Goal: Task Accomplishment & Management: Manage account settings

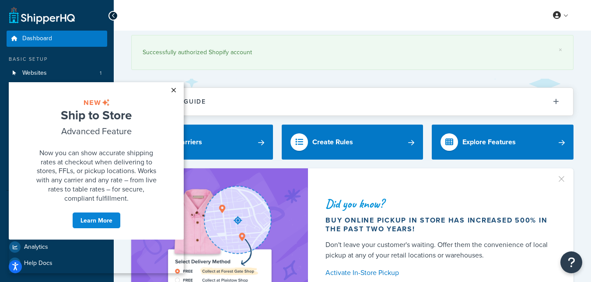
click at [173, 89] on link "×" at bounding box center [173, 90] width 15 height 16
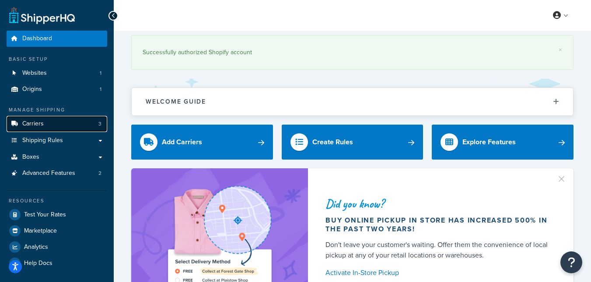
click at [43, 124] on span "Carriers" at bounding box center [32, 123] width 21 height 7
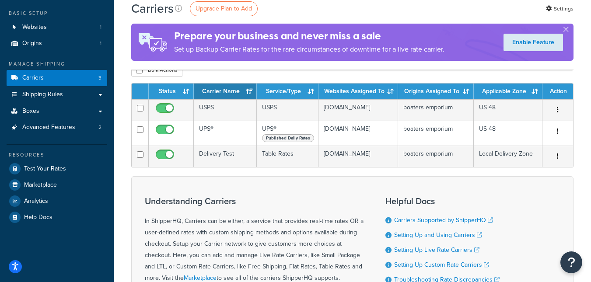
scroll to position [50, 0]
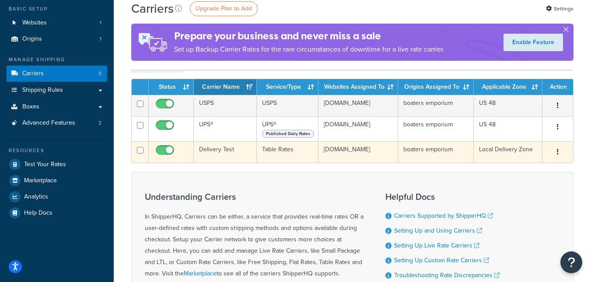
click at [561, 155] on button "button" at bounding box center [558, 152] width 12 height 14
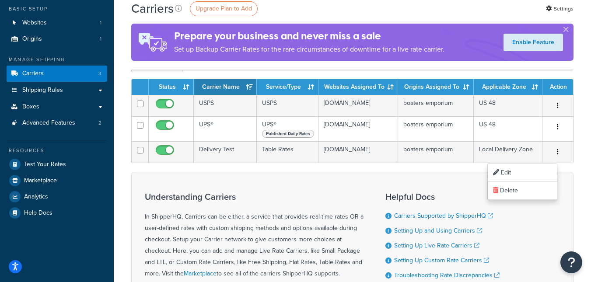
click at [407, 193] on div "Helpful Docs Carriers Supported by ShipperHQ Setting Up and Using Carriers Sett…" at bounding box center [443, 253] width 114 height 134
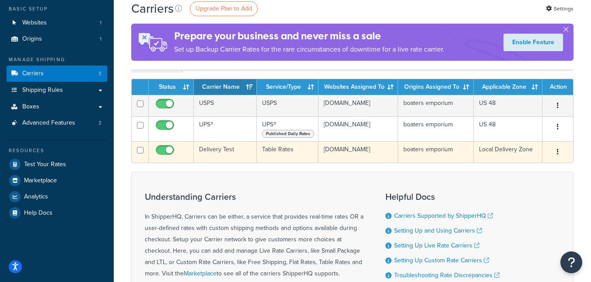
click at [557, 153] on icon "button" at bounding box center [558, 152] width 2 height 6
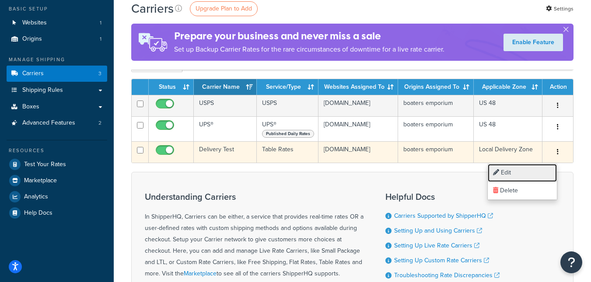
click at [505, 172] on link "Edit" at bounding box center [522, 173] width 69 height 18
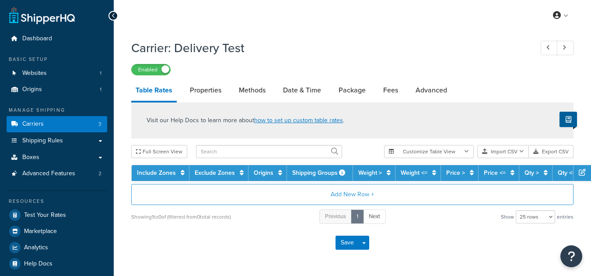
select select "25"
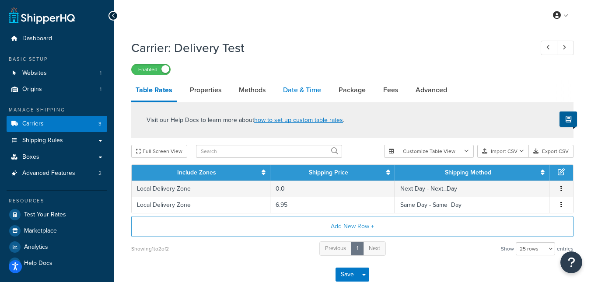
click at [296, 89] on link "Date & Time" at bounding box center [302, 90] width 47 height 21
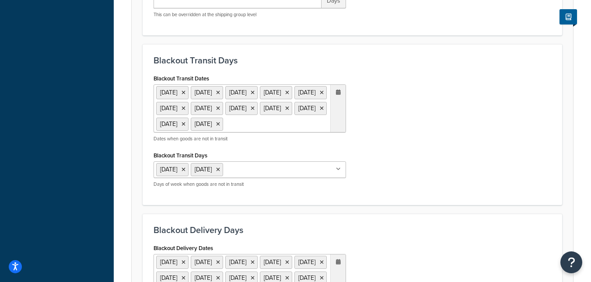
scroll to position [340, 0]
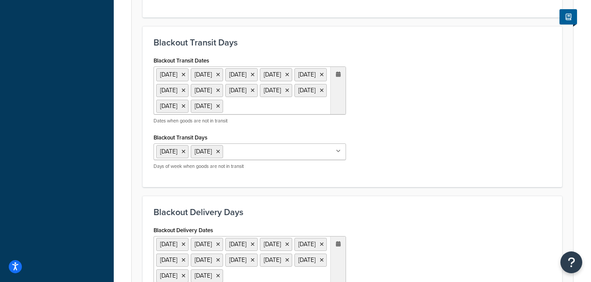
click at [338, 75] on icon at bounding box center [338, 74] width 5 height 5
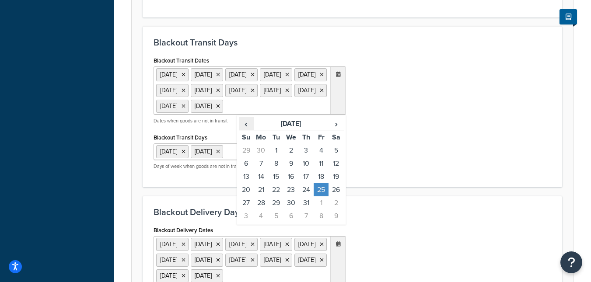
click at [247, 130] on span "‹" at bounding box center [246, 124] width 14 height 12
click at [319, 183] on td "16" at bounding box center [321, 176] width 15 height 13
click at [338, 74] on icon at bounding box center [338, 74] width 5 height 5
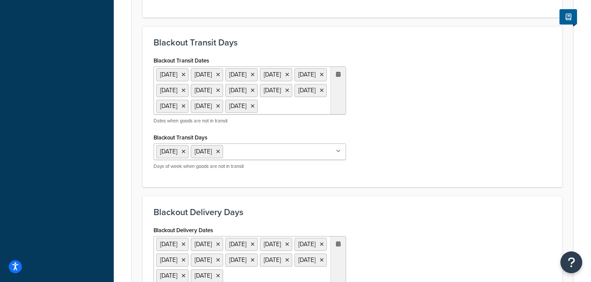
click at [339, 76] on icon at bounding box center [338, 74] width 5 height 5
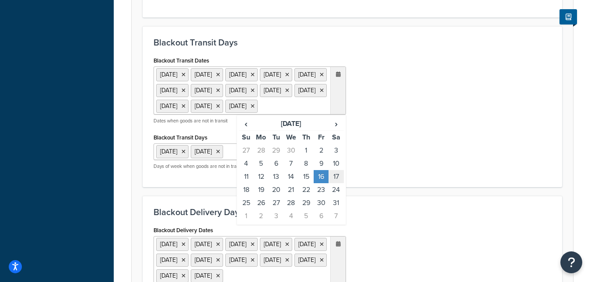
click at [333, 183] on td "17" at bounding box center [336, 176] width 15 height 13
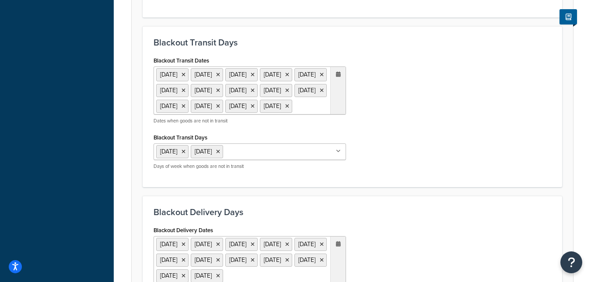
click at [433, 129] on div "Blackout Transit Dates 11 Nov 2025 27 Nov 2025 25 Dec 2025 1 Jan 2026 19 Jan 20…" at bounding box center [352, 115] width 411 height 122
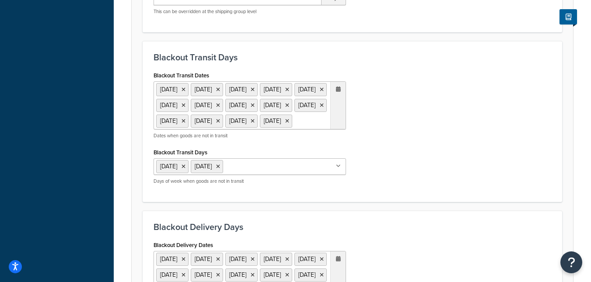
scroll to position [329, 0]
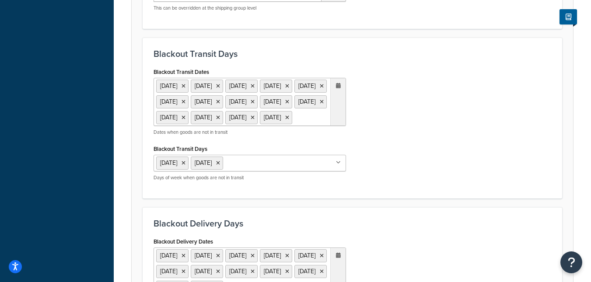
click at [339, 86] on icon at bounding box center [338, 85] width 5 height 5
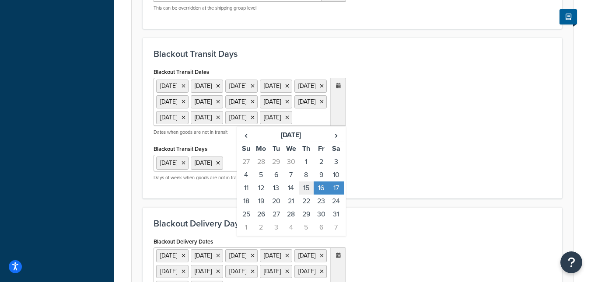
click at [306, 195] on td "15" at bounding box center [306, 188] width 15 height 13
click at [292, 195] on td "14" at bounding box center [291, 188] width 15 height 13
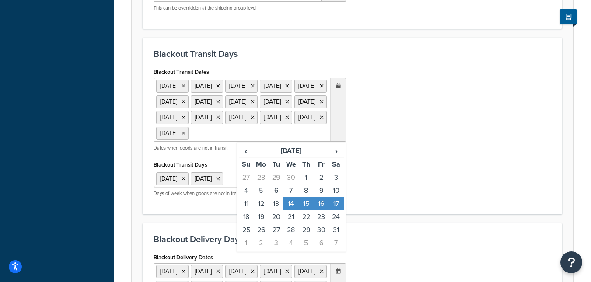
click at [442, 169] on div "Blackout Transit Dates 11 Nov 2025 27 Nov 2025 25 Dec 2025 1 Jan 2026 19 Jan 20…" at bounding box center [352, 135] width 411 height 138
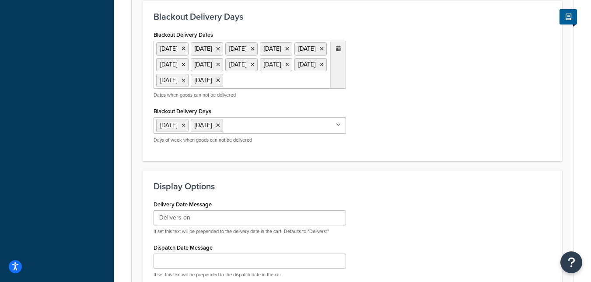
scroll to position [737, 0]
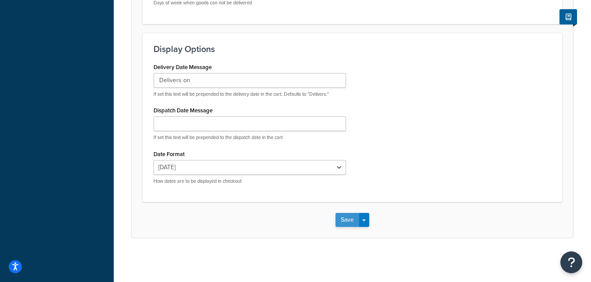
click at [346, 221] on button "Save" at bounding box center [348, 220] width 24 height 14
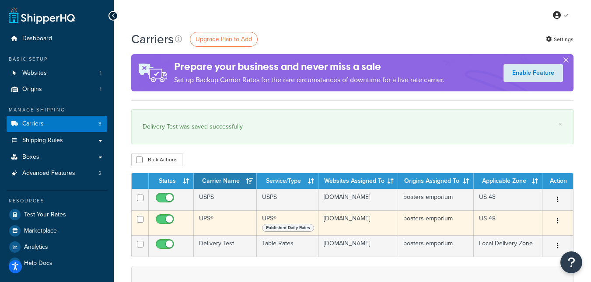
click at [557, 223] on button "button" at bounding box center [558, 221] width 12 height 14
click at [512, 238] on link "Edit" at bounding box center [522, 242] width 69 height 18
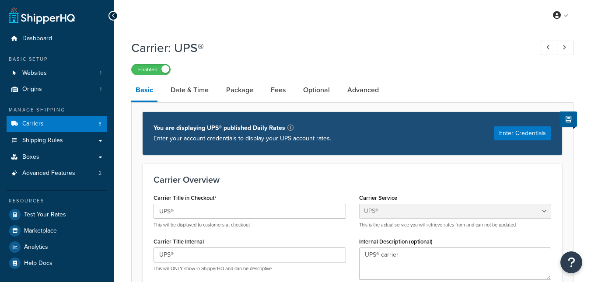
select select "ups"
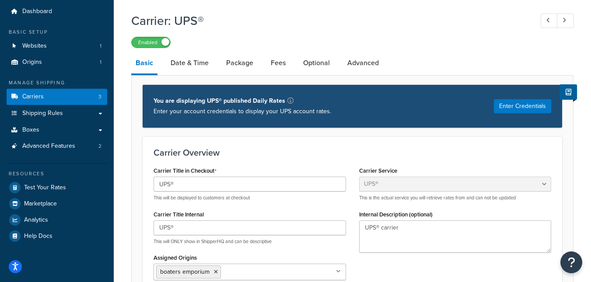
scroll to position [32, 0]
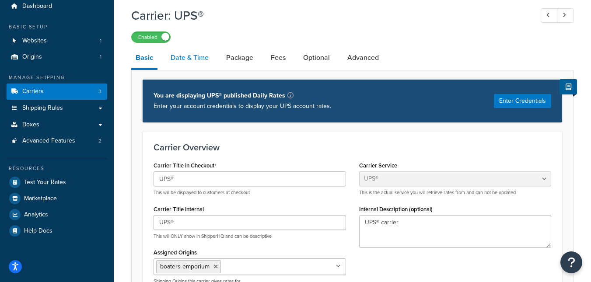
click at [187, 59] on link "Date & Time" at bounding box center [189, 57] width 47 height 21
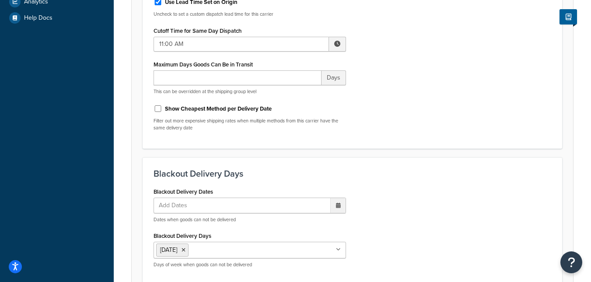
scroll to position [331, 0]
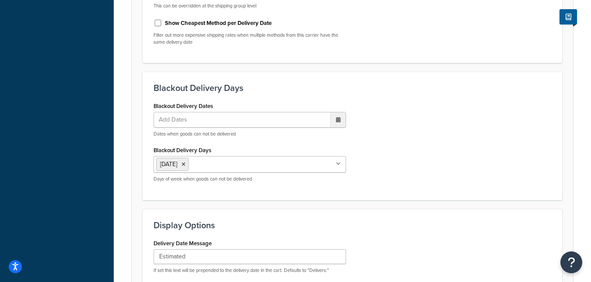
click at [298, 165] on ul "[DATE]" at bounding box center [250, 164] width 193 height 17
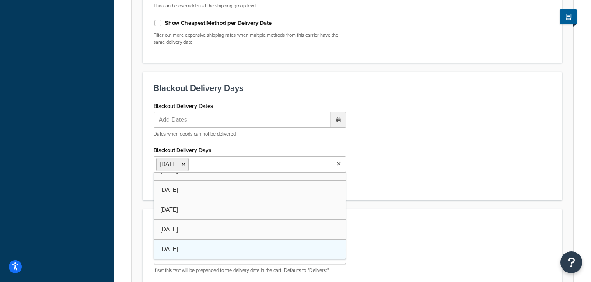
scroll to position [11, 0]
click at [432, 109] on div "Blackout Delivery Dates Add Dates ‹ [DATE] › Su Mo Tu We Th Fr Sa 28 29 30 1 2 …" at bounding box center [352, 145] width 411 height 90
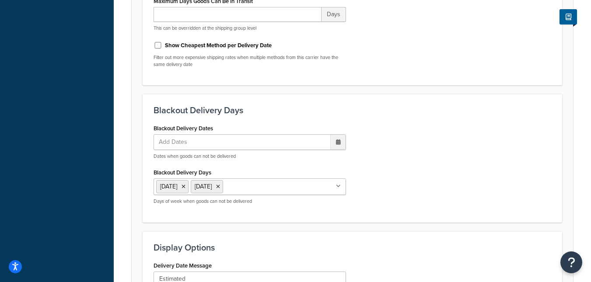
scroll to position [322, 0]
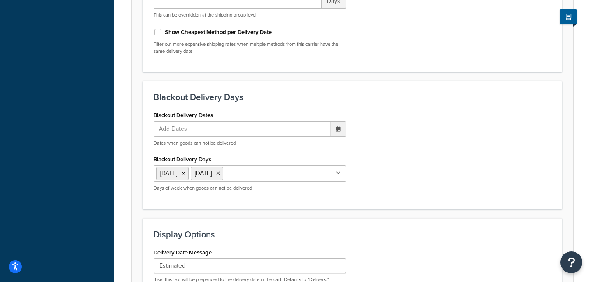
click at [341, 131] on div at bounding box center [337, 129] width 15 height 15
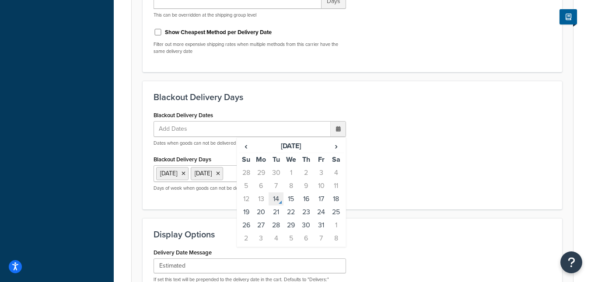
click at [277, 201] on td "14" at bounding box center [276, 199] width 15 height 13
click at [288, 202] on td "15" at bounding box center [291, 199] width 15 height 13
click at [301, 202] on td "16" at bounding box center [306, 199] width 15 height 13
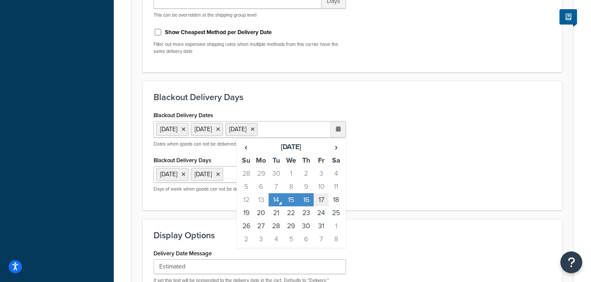
click at [322, 201] on td "17" at bounding box center [321, 199] width 15 height 13
click at [443, 147] on div "Blackout Delivery Dates 14 Oct 2025 15 Oct 2025 16 Oct 2025 17 Oct 2025 ‹ Octob…" at bounding box center [352, 154] width 411 height 91
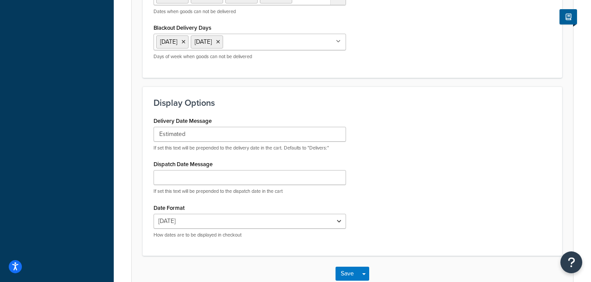
scroll to position [525, 0]
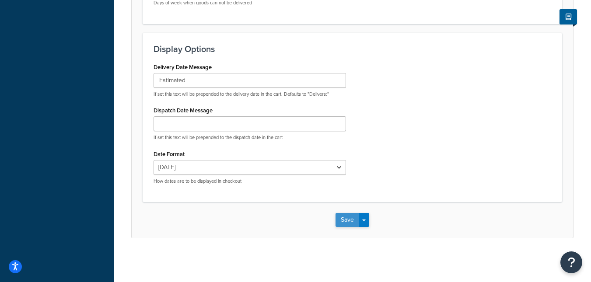
click at [343, 221] on button "Save" at bounding box center [348, 220] width 24 height 14
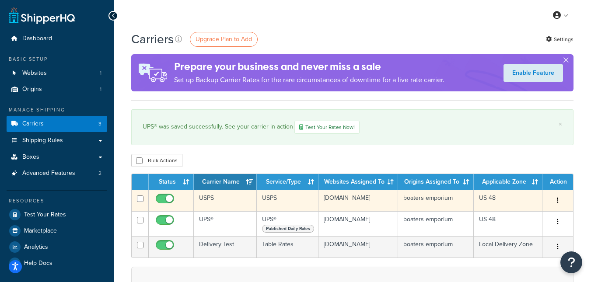
click at [560, 201] on button "button" at bounding box center [558, 201] width 12 height 14
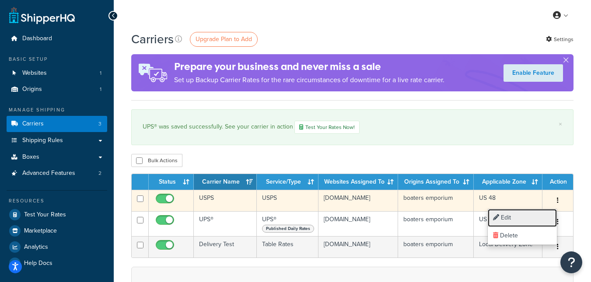
click at [506, 217] on link "Edit" at bounding box center [522, 218] width 69 height 18
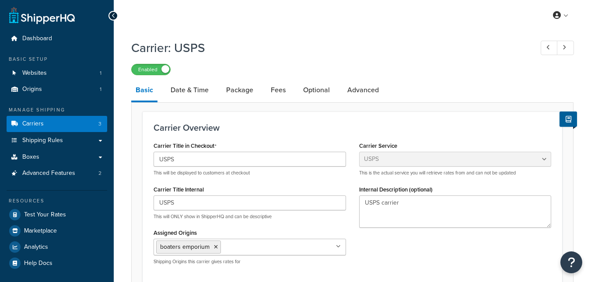
select select "usps"
select select "ONLINE"
click at [185, 88] on link "Date & Time" at bounding box center [189, 90] width 47 height 21
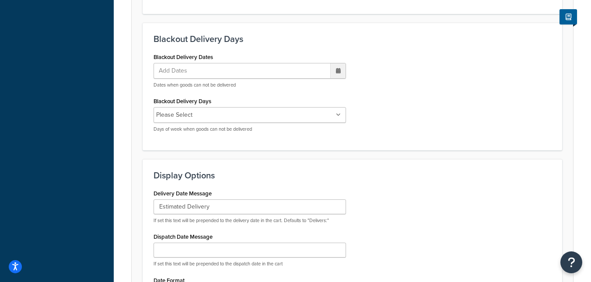
scroll to position [383, 0]
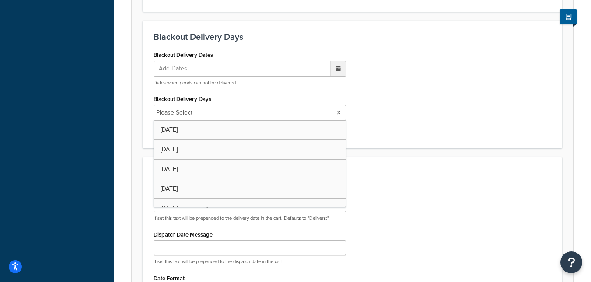
click at [308, 115] on ul "Please Select" at bounding box center [250, 113] width 193 height 16
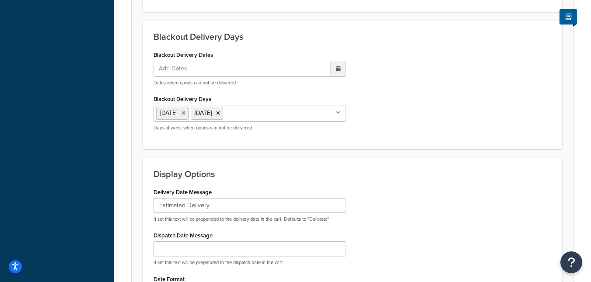
click at [407, 128] on div "Blackout Delivery Dates Add Dates ‹ October 2025 › Su Mo Tu We Th Fr Sa 28 29 3…" at bounding box center [352, 94] width 411 height 90
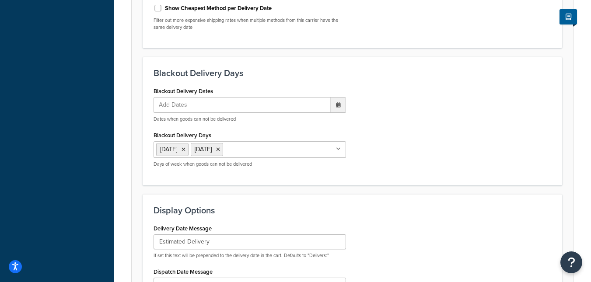
scroll to position [328, 0]
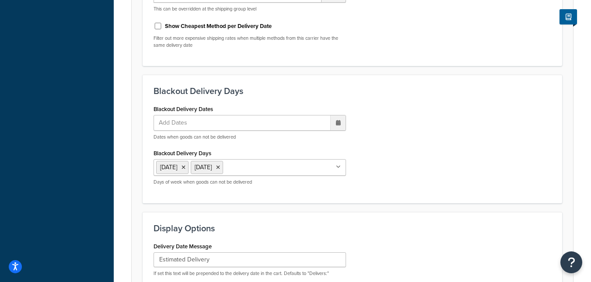
click at [337, 121] on icon at bounding box center [338, 122] width 5 height 5
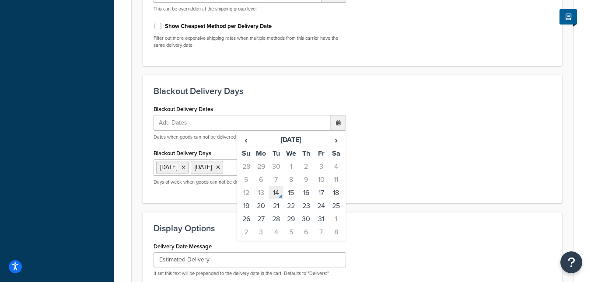
click at [277, 192] on td "14" at bounding box center [276, 192] width 15 height 13
click at [288, 194] on td "15" at bounding box center [291, 193] width 15 height 13
click at [305, 195] on td "16" at bounding box center [306, 193] width 15 height 13
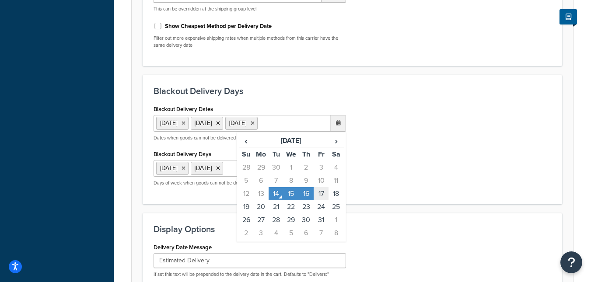
click at [323, 193] on td "17" at bounding box center [321, 193] width 15 height 13
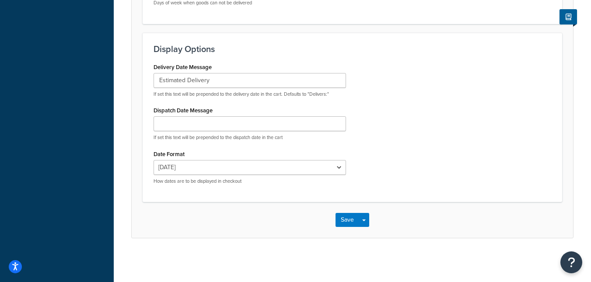
scroll to position [525, 0]
click at [346, 217] on button "Save" at bounding box center [348, 220] width 24 height 14
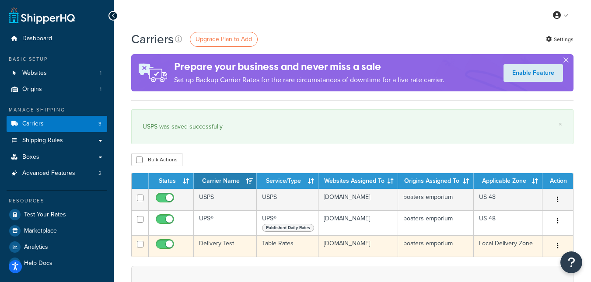
click at [556, 248] on button "button" at bounding box center [558, 246] width 12 height 14
click at [513, 266] on link "Edit" at bounding box center [522, 267] width 69 height 18
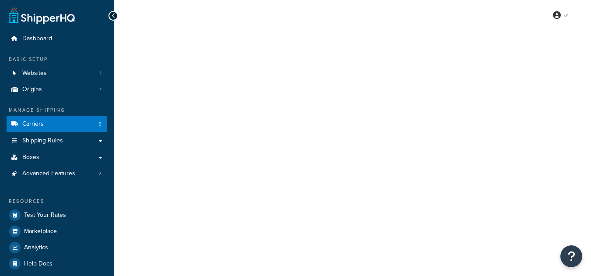
select select "25"
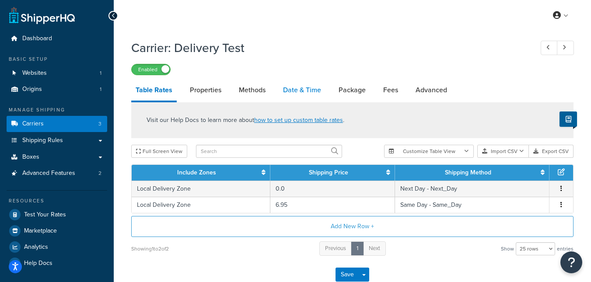
click at [303, 93] on link "Date & Time" at bounding box center [302, 90] width 47 height 21
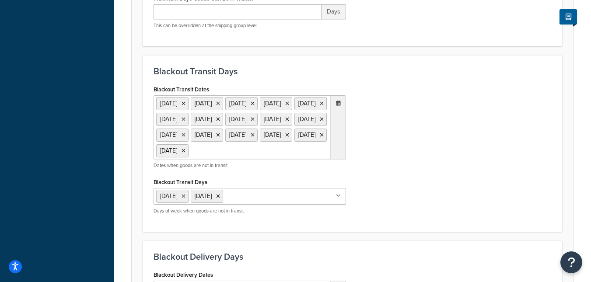
scroll to position [313, 0]
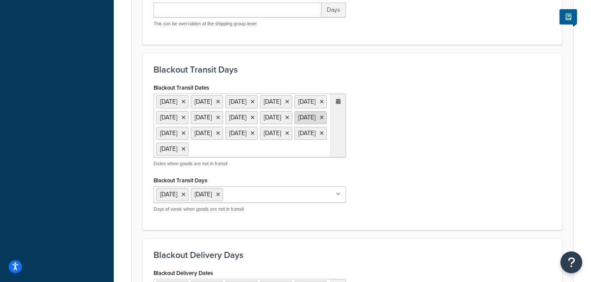
click at [320, 120] on icon at bounding box center [322, 117] width 4 height 5
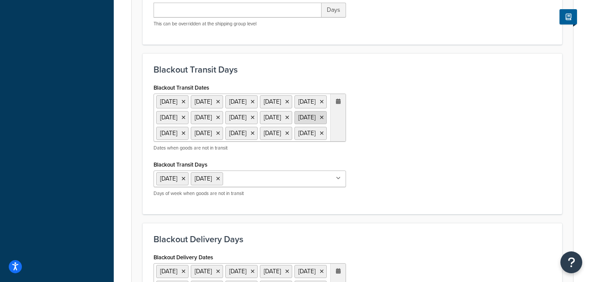
click at [320, 120] on icon at bounding box center [322, 117] width 4 height 5
click at [186, 136] on icon at bounding box center [184, 133] width 4 height 5
click at [320, 120] on icon at bounding box center [322, 117] width 4 height 5
click at [338, 104] on icon at bounding box center [338, 101] width 5 height 5
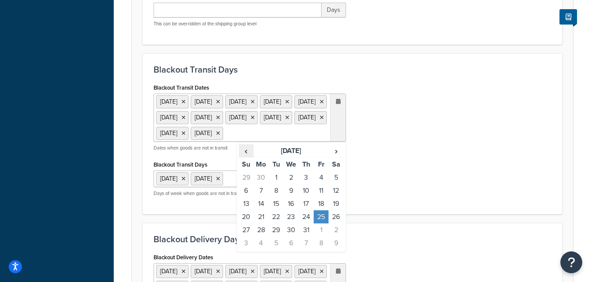
click at [246, 157] on span "‹" at bounding box center [246, 151] width 14 height 12
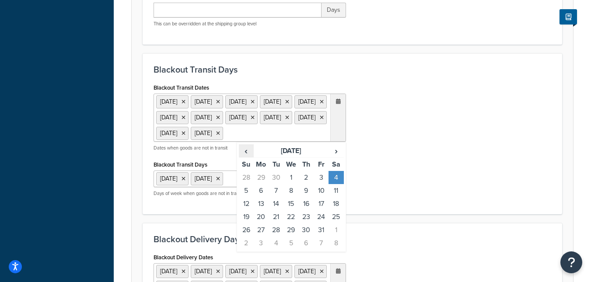
click at [246, 157] on span "‹" at bounding box center [246, 151] width 14 height 12
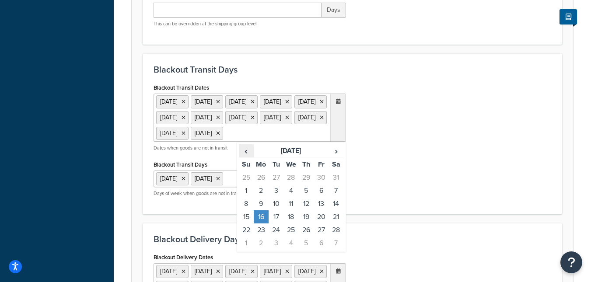
click at [246, 157] on span "‹" at bounding box center [246, 151] width 14 height 12
click at [278, 211] on td "14" at bounding box center [276, 203] width 15 height 13
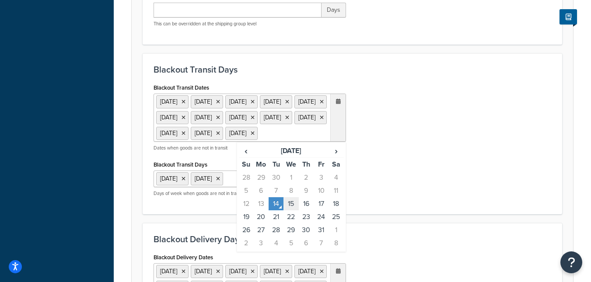
click at [291, 211] on td "15" at bounding box center [291, 203] width 15 height 13
click at [305, 211] on td "16" at bounding box center [306, 203] width 15 height 13
click at [320, 211] on td "17" at bounding box center [321, 203] width 15 height 13
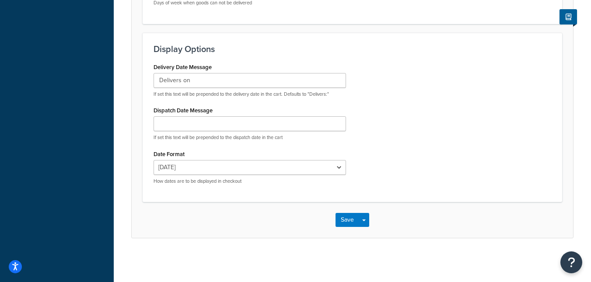
scroll to position [737, 0]
click at [338, 218] on button "Save" at bounding box center [348, 220] width 24 height 14
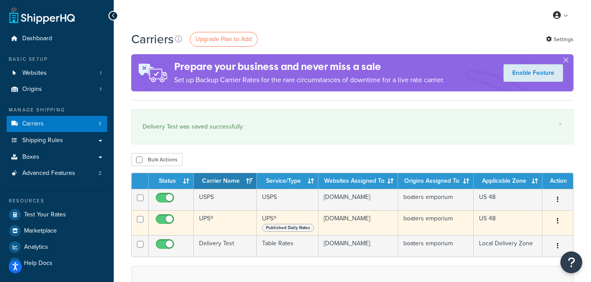
click at [558, 224] on icon "button" at bounding box center [558, 221] width 2 height 6
click at [508, 242] on link "Edit" at bounding box center [522, 242] width 69 height 18
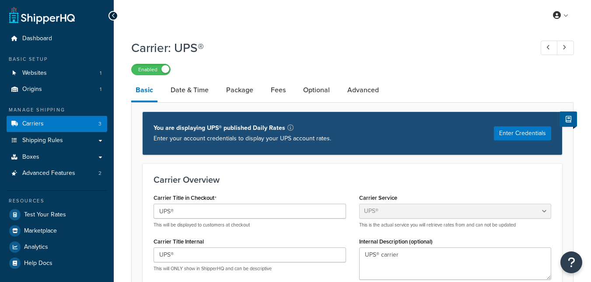
select select "ups"
click at [193, 91] on link "Date & Time" at bounding box center [189, 90] width 47 height 21
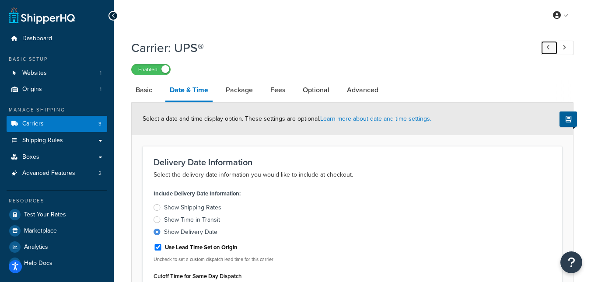
click at [548, 52] on link at bounding box center [549, 48] width 17 height 14
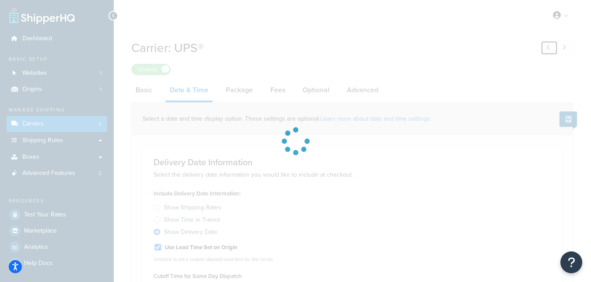
type input "Estimated Delivery"
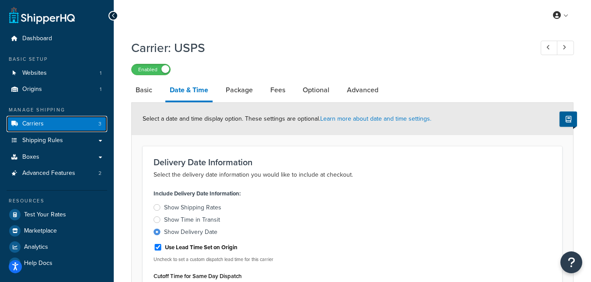
click at [47, 124] on link "Carriers 3" at bounding box center [57, 124] width 101 height 16
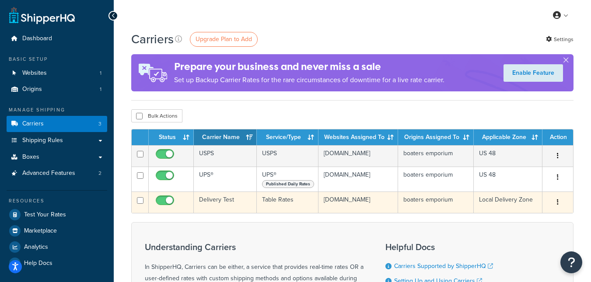
click at [559, 205] on button "button" at bounding box center [558, 203] width 12 height 14
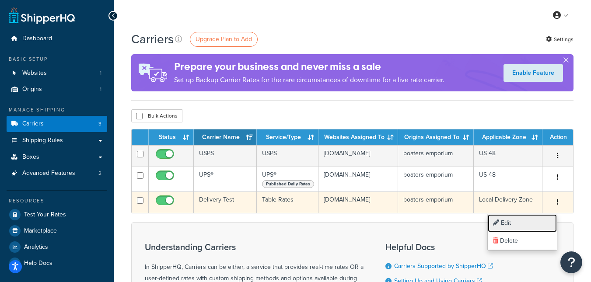
click at [512, 222] on link "Edit" at bounding box center [522, 223] width 69 height 18
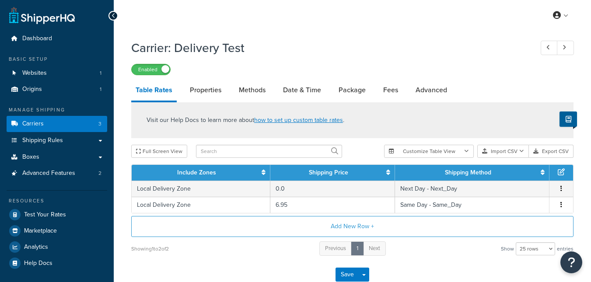
select select "25"
click at [313, 93] on link "Date & Time" at bounding box center [302, 90] width 47 height 21
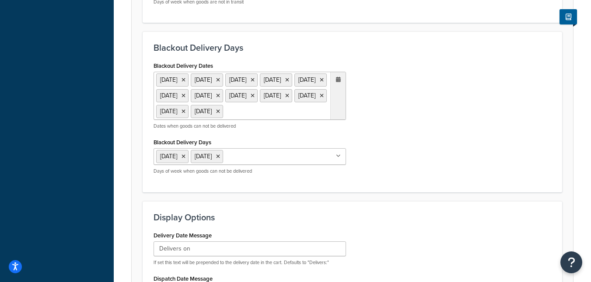
scroll to position [523, 0]
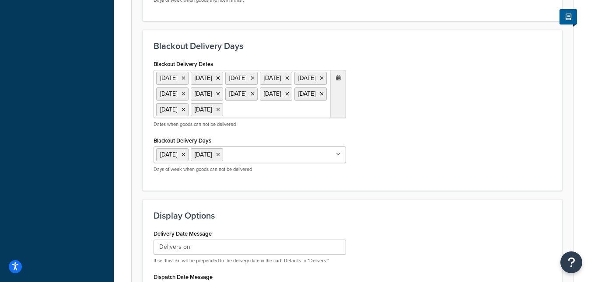
click at [340, 81] on icon at bounding box center [338, 77] width 5 height 5
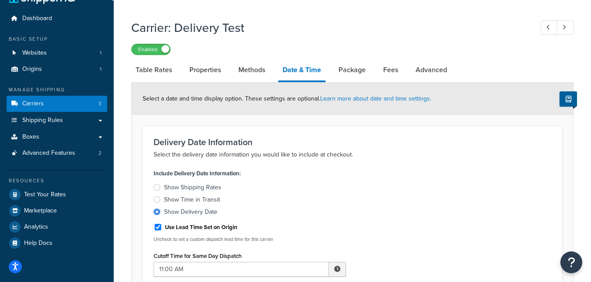
scroll to position [0, 0]
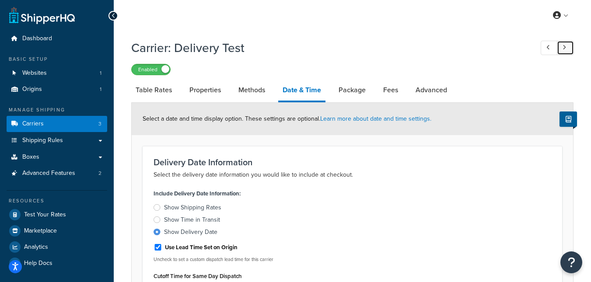
click at [569, 45] on link at bounding box center [565, 48] width 17 height 14
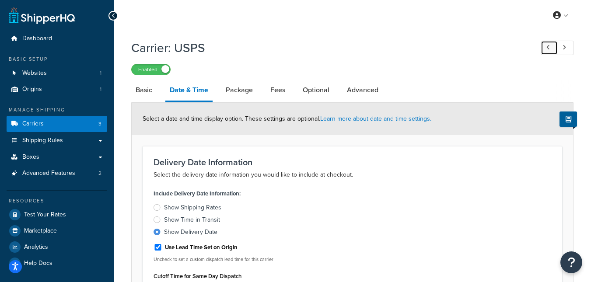
click at [547, 48] on icon at bounding box center [549, 48] width 4 height 6
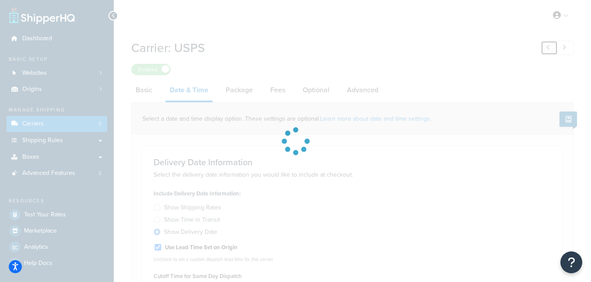
type input "Delivers on"
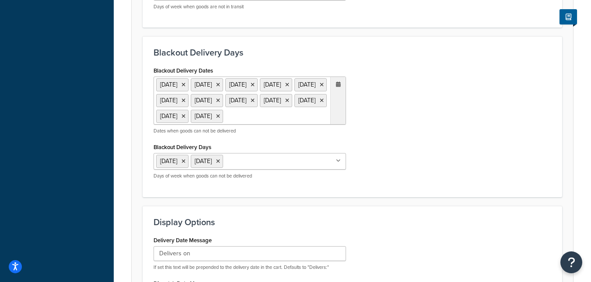
scroll to position [518, 0]
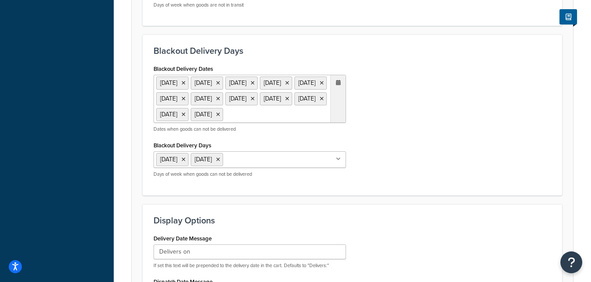
click at [339, 117] on div at bounding box center [337, 98] width 15 height 47
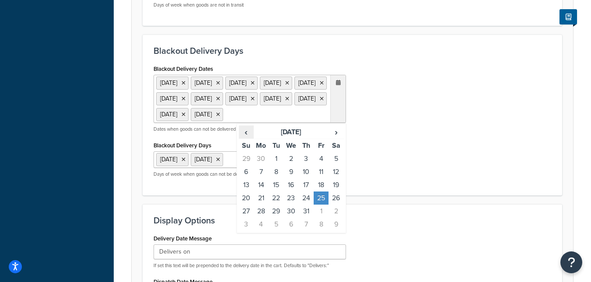
click at [248, 138] on span "‹" at bounding box center [246, 132] width 14 height 12
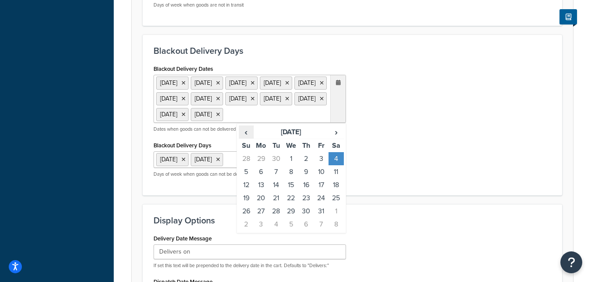
click at [248, 138] on span "‹" at bounding box center [246, 132] width 14 height 12
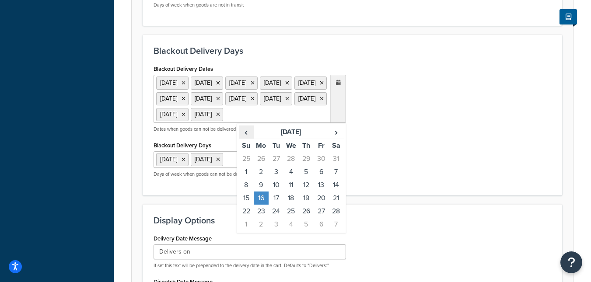
click at [248, 138] on span "‹" at bounding box center [246, 132] width 14 height 12
click at [279, 192] on td "14" at bounding box center [276, 185] width 15 height 13
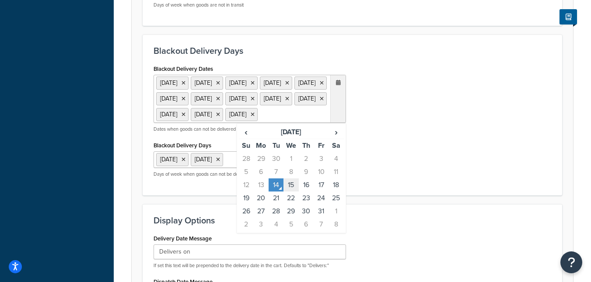
click at [292, 192] on td "15" at bounding box center [291, 185] width 15 height 13
click at [304, 192] on td "16" at bounding box center [306, 185] width 15 height 13
click at [323, 192] on td "17" at bounding box center [321, 185] width 15 height 13
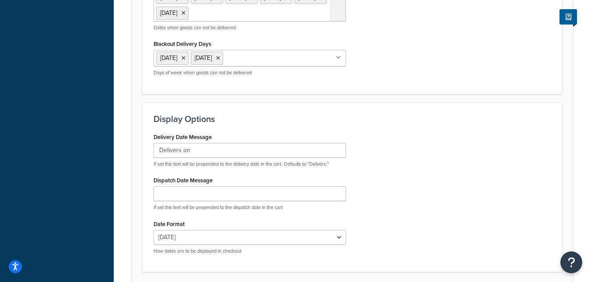
scroll to position [769, 0]
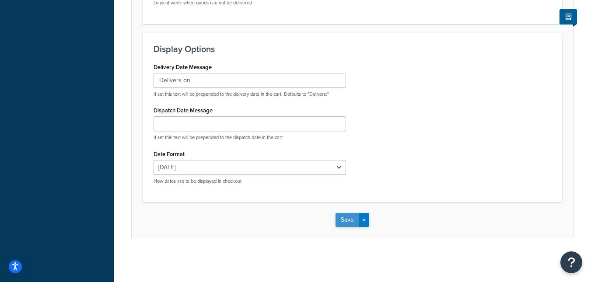
click at [343, 222] on button "Save" at bounding box center [348, 220] width 24 height 14
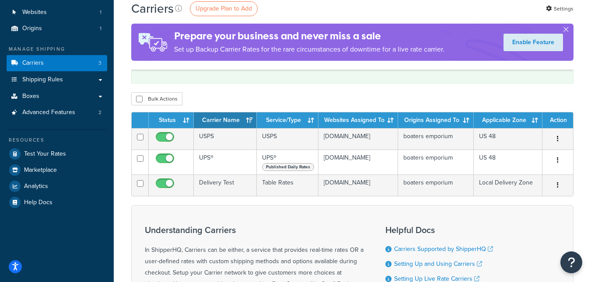
scroll to position [58, 0]
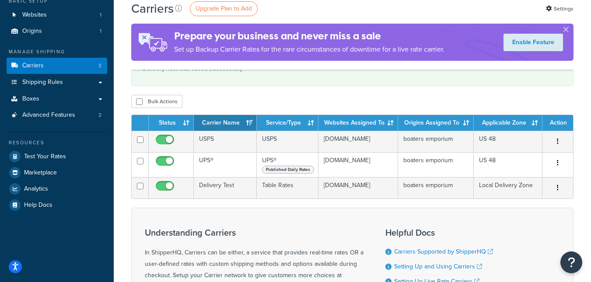
click at [591, 84] on html "For screen-reader mode - click the first button of the website Accessibility Sc…" at bounding box center [295, 182] width 591 height 480
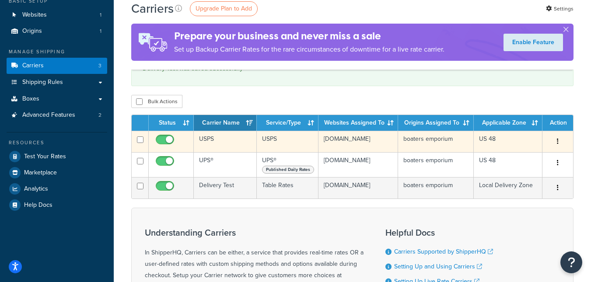
click at [558, 141] on icon "button" at bounding box center [558, 141] width 2 height 6
click at [508, 159] on link "Edit" at bounding box center [522, 159] width 69 height 18
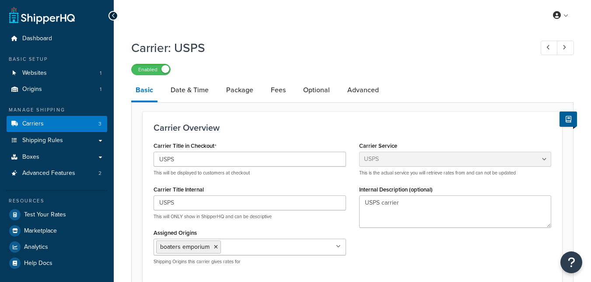
select select "usps"
select select "ONLINE"
click at [195, 93] on link "Date & Time" at bounding box center [189, 90] width 47 height 21
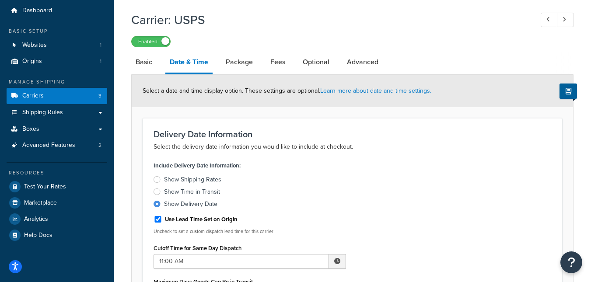
scroll to position [27, 0]
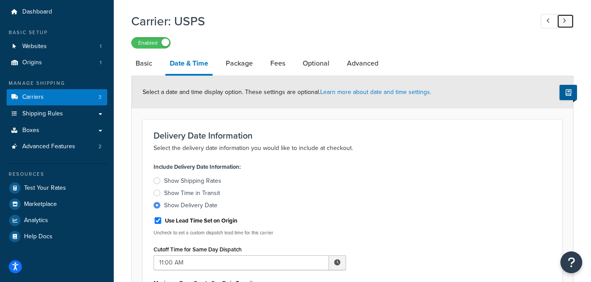
click at [568, 21] on link at bounding box center [565, 21] width 17 height 14
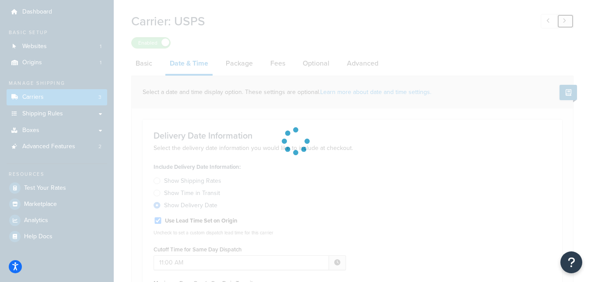
type input "Estimated"
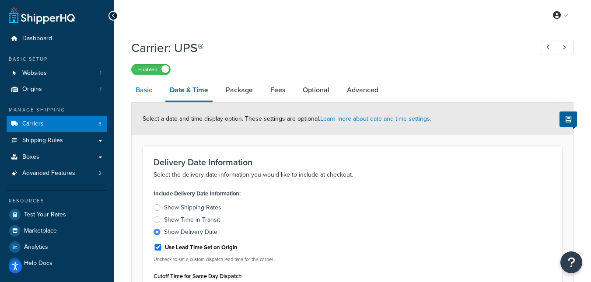
click at [143, 93] on link "Basic" at bounding box center [143, 90] width 25 height 21
select select "ups"
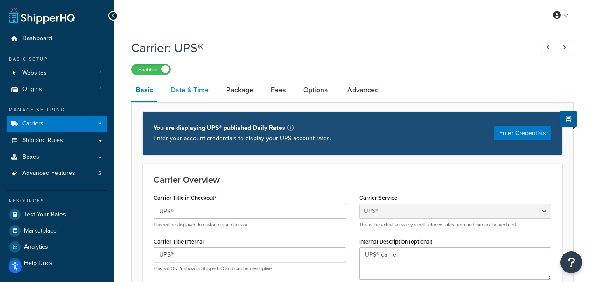
click at [181, 91] on link "Date & Time" at bounding box center [189, 90] width 47 height 21
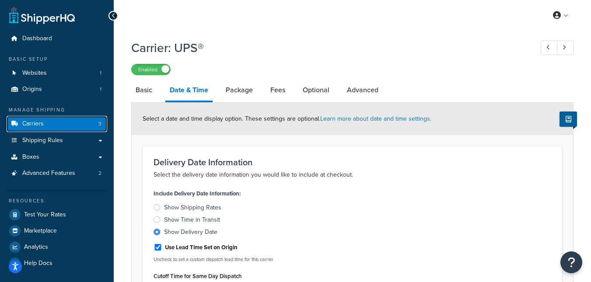
click at [36, 120] on span "Carriers" at bounding box center [32, 123] width 21 height 7
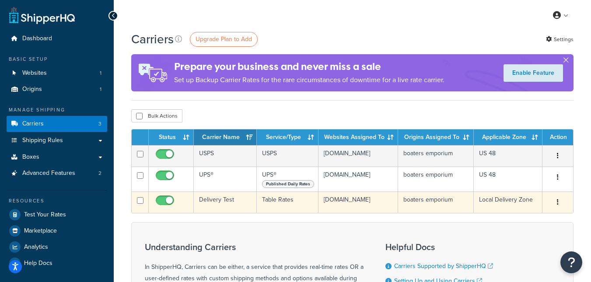
click at [559, 206] on button "button" at bounding box center [558, 203] width 12 height 14
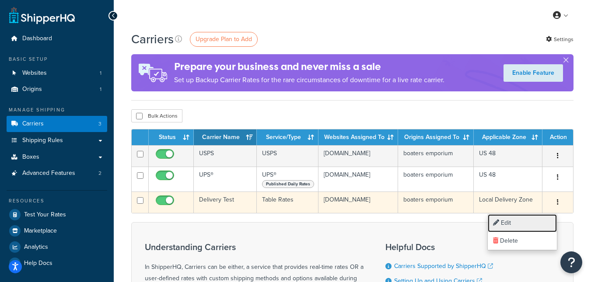
click at [512, 226] on link "Edit" at bounding box center [522, 223] width 69 height 18
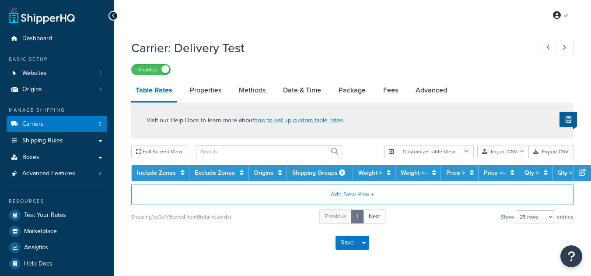
select select "25"
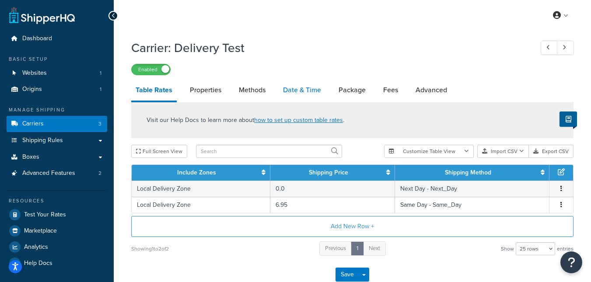
click at [301, 90] on link "Date & Time" at bounding box center [302, 90] width 47 height 21
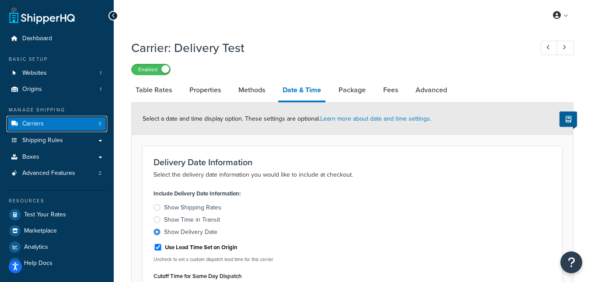
click at [29, 126] on span "Carriers" at bounding box center [32, 123] width 21 height 7
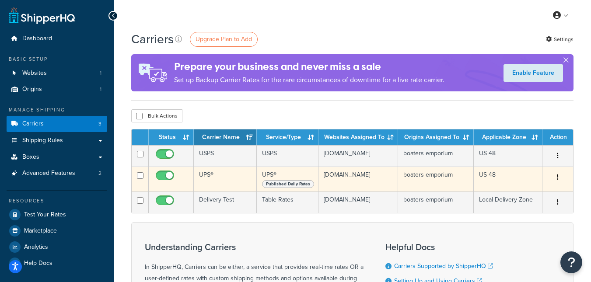
click at [562, 182] on button "button" at bounding box center [558, 178] width 12 height 14
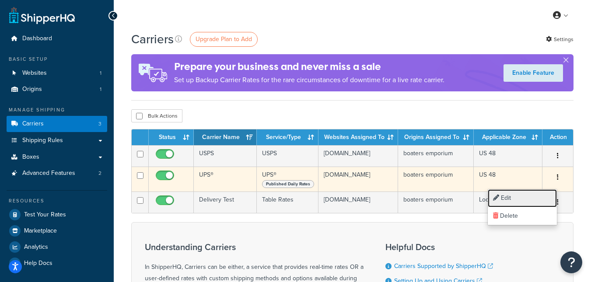
click at [513, 199] on link "Edit" at bounding box center [522, 198] width 69 height 18
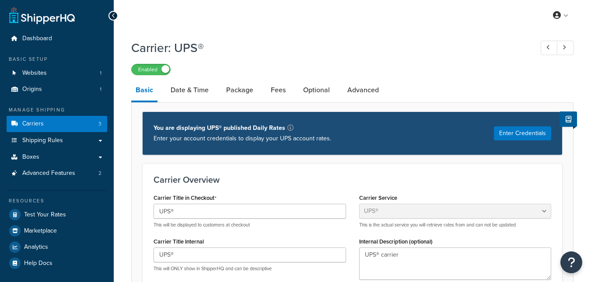
select select "ups"
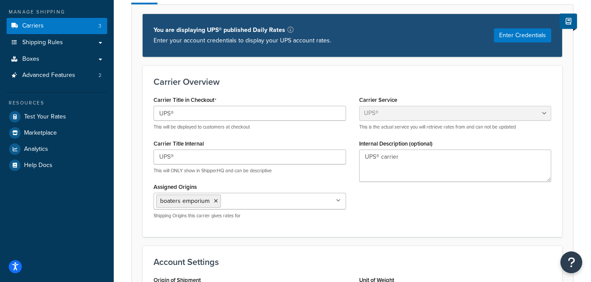
scroll to position [47, 0]
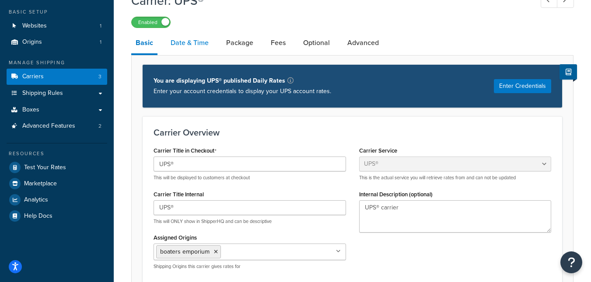
click at [193, 39] on link "Date & Time" at bounding box center [189, 42] width 47 height 21
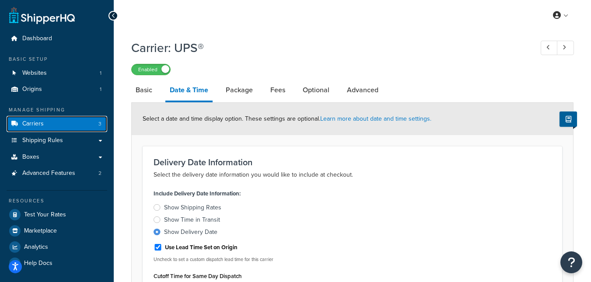
click at [39, 124] on span "Carriers" at bounding box center [32, 123] width 21 height 7
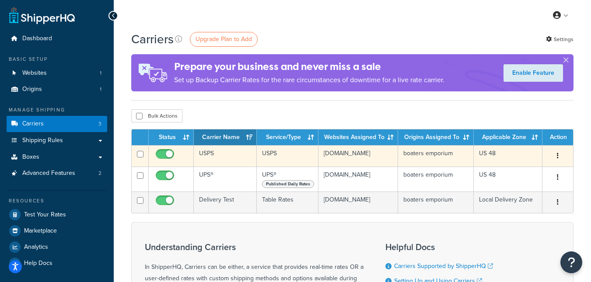
click at [560, 151] on button "button" at bounding box center [558, 156] width 12 height 14
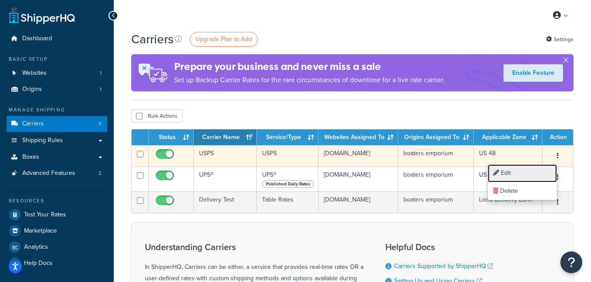
click at [511, 176] on link "Edit" at bounding box center [522, 174] width 69 height 18
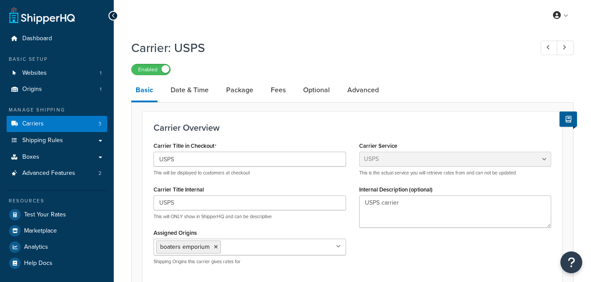
select select "usps"
select select "ONLINE"
click at [201, 84] on link "Date & Time" at bounding box center [189, 90] width 47 height 21
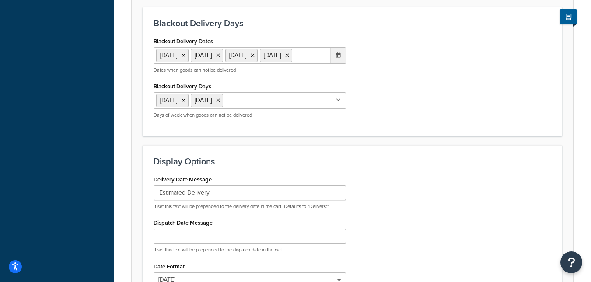
scroll to position [525, 0]
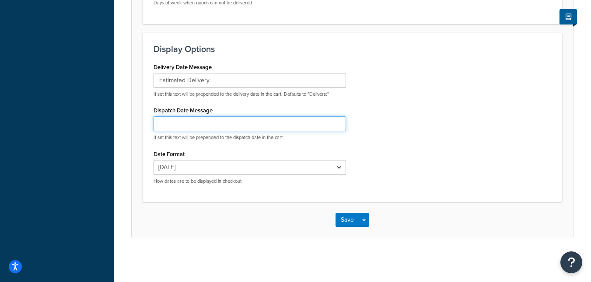
click at [169, 127] on input "Dispatch Date Message" at bounding box center [250, 123] width 193 height 15
type input "Ships Monday 10/20"
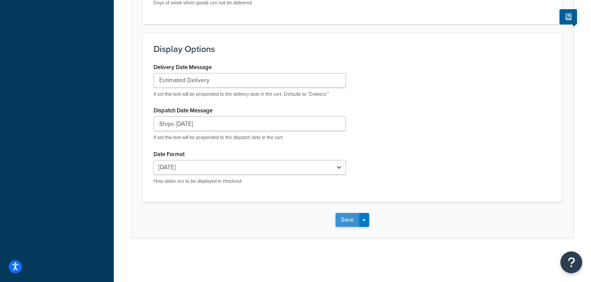
click at [345, 222] on button "Save" at bounding box center [348, 220] width 24 height 14
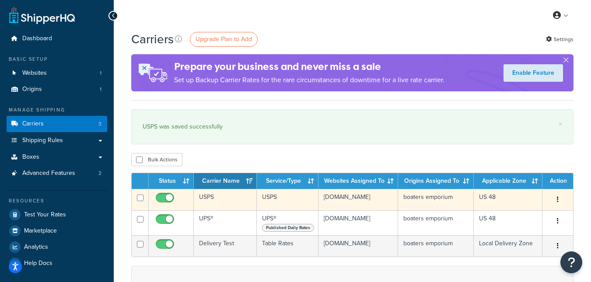
click at [558, 197] on icon "button" at bounding box center [558, 200] width 2 height 6
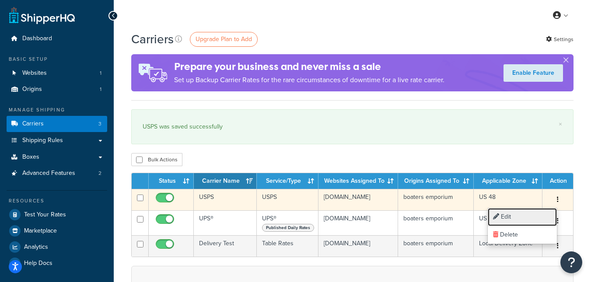
click at [518, 216] on link "Edit" at bounding box center [522, 217] width 69 height 18
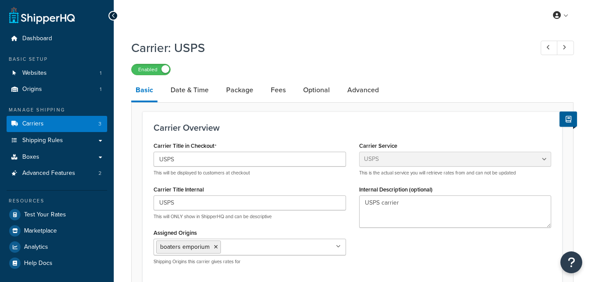
select select "usps"
select select "ONLINE"
click at [185, 91] on link "Date & Time" at bounding box center [189, 90] width 47 height 21
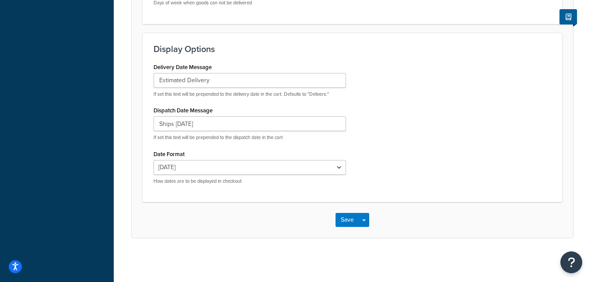
scroll to position [525, 0]
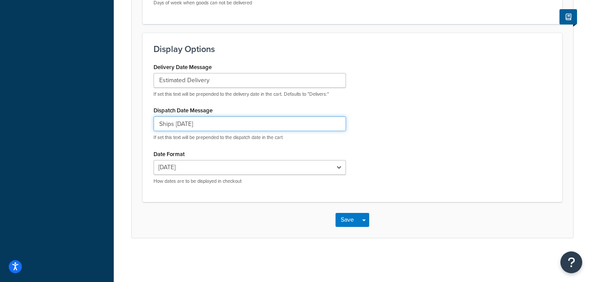
drag, startPoint x: 224, startPoint y: 126, endPoint x: 133, endPoint y: 113, distance: 92.0
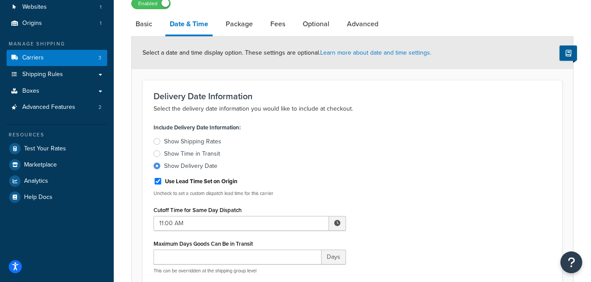
scroll to position [0, 0]
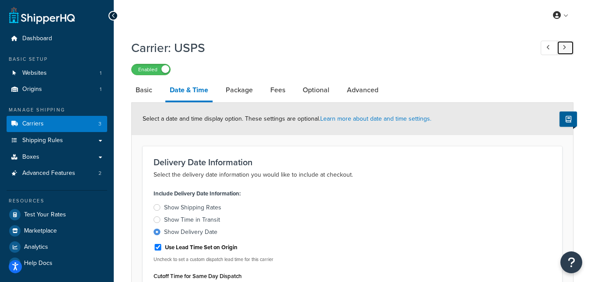
click at [564, 47] on icon at bounding box center [565, 48] width 4 height 6
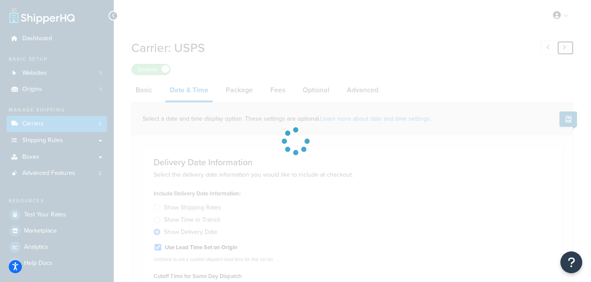
type input "Estimated"
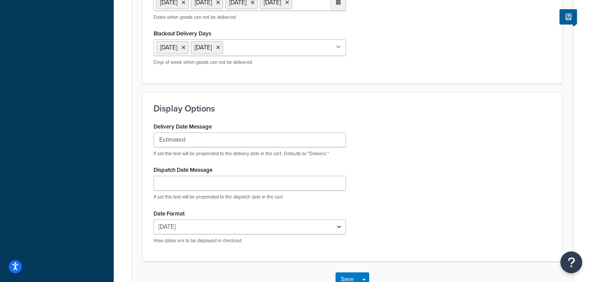
scroll to position [525, 0]
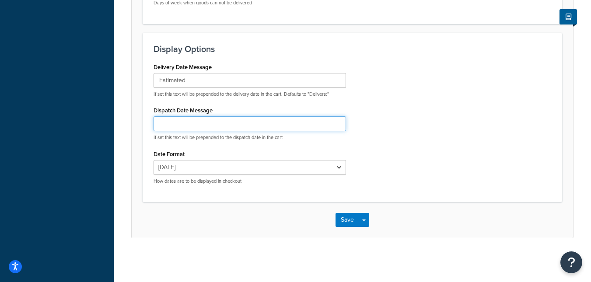
click at [184, 125] on input "Dispatch Date Message" at bounding box center [250, 123] width 193 height 15
paste input "Ships Monday 10/20"
type input "Ships Monday 10/20"
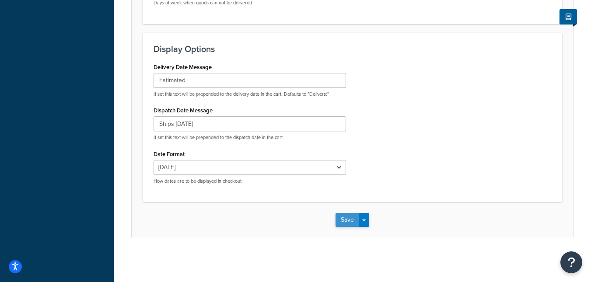
click at [352, 218] on button "Save" at bounding box center [348, 220] width 24 height 14
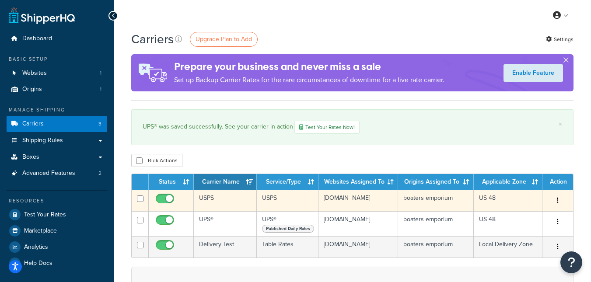
click at [559, 201] on button "button" at bounding box center [558, 201] width 12 height 14
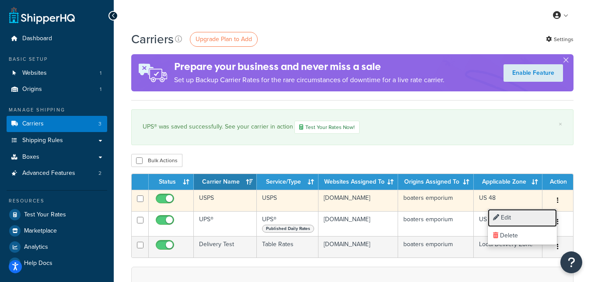
click at [511, 219] on link "Edit" at bounding box center [522, 218] width 69 height 18
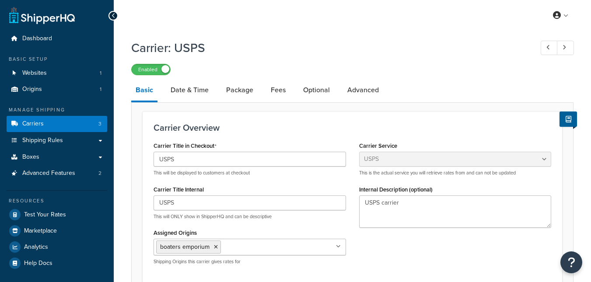
select select "usps"
select select "ONLINE"
click at [194, 91] on link "Date & Time" at bounding box center [189, 90] width 47 height 21
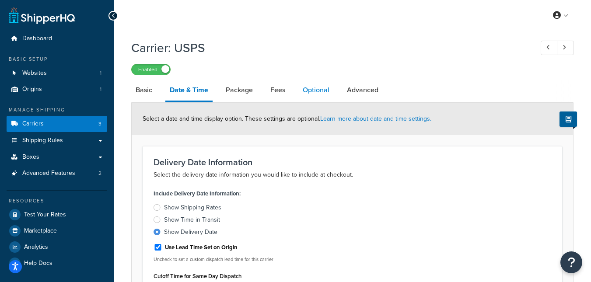
click at [310, 95] on link "Optional" at bounding box center [315, 90] width 35 height 21
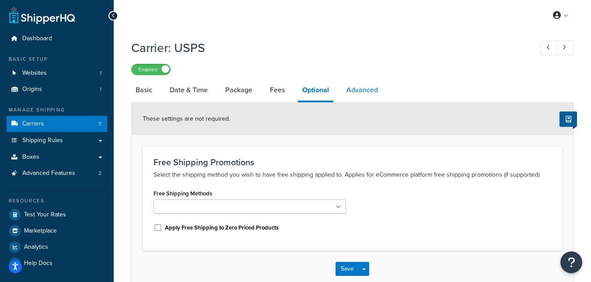
click at [362, 91] on link "Advanced" at bounding box center [362, 90] width 40 height 21
select select "false"
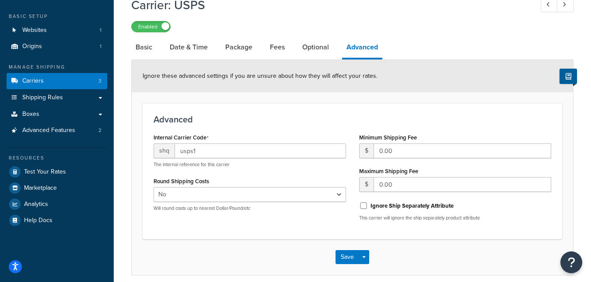
scroll to position [39, 0]
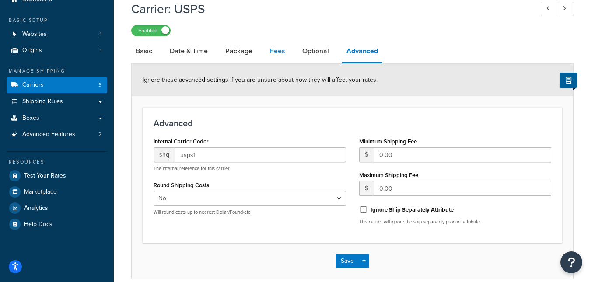
click at [277, 51] on link "Fees" at bounding box center [278, 51] width 24 height 21
select select "AFTER"
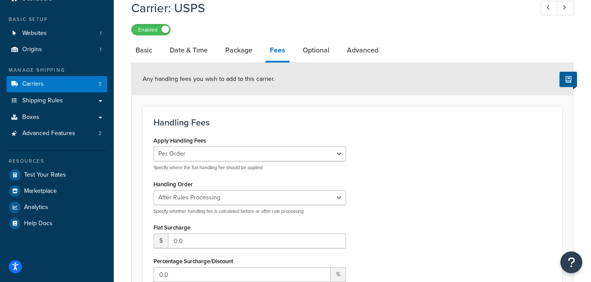
scroll to position [8, 0]
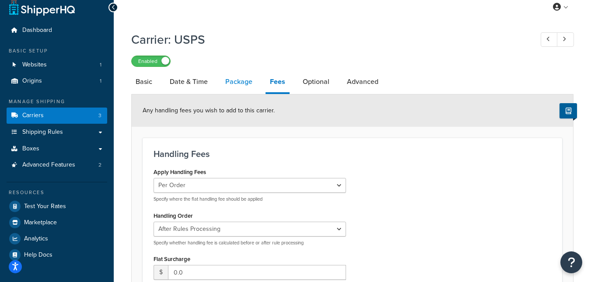
click at [236, 86] on link "Package" at bounding box center [239, 81] width 36 height 21
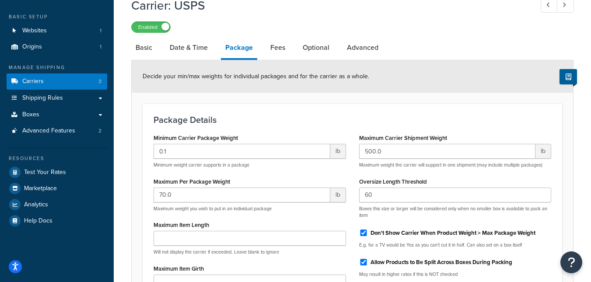
scroll to position [38, 0]
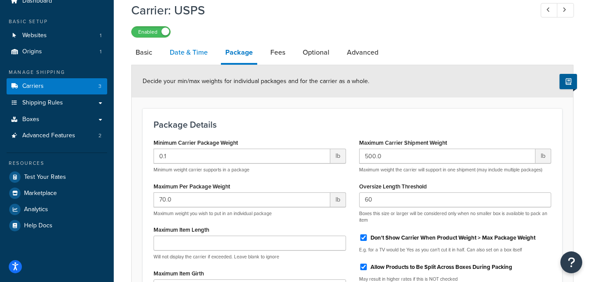
click at [197, 49] on link "Date & Time" at bounding box center [188, 52] width 47 height 21
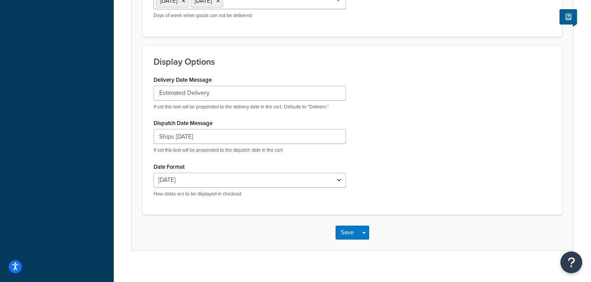
scroll to position [505, 0]
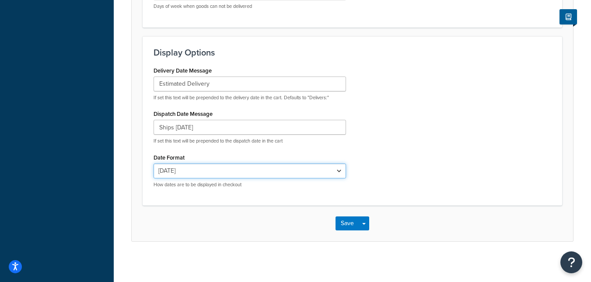
click at [326, 179] on select "Tue, Oct 14 10/14/2025 Oct 14, 2025 Tue, Oct 14, 2025 Tue, 10/14/2025 Oct 14 Tu…" at bounding box center [250, 171] width 193 height 15
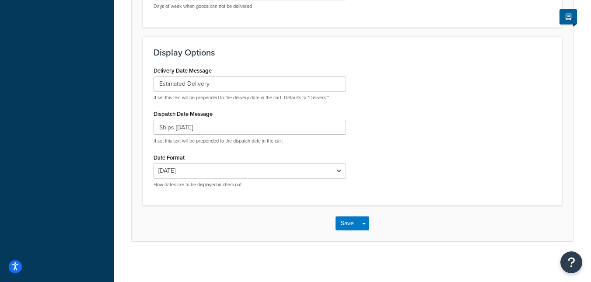
click at [421, 148] on div "Delivery Date Message Estimated Delivery If set this text will be prepended to …" at bounding box center [352, 129] width 411 height 130
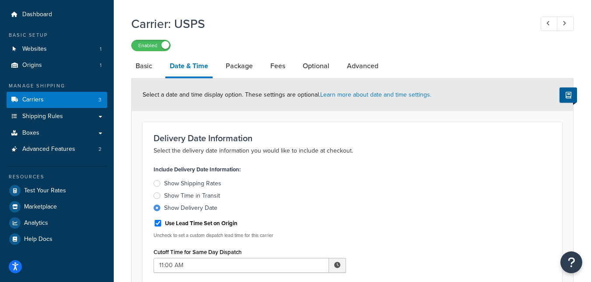
scroll to position [16, 0]
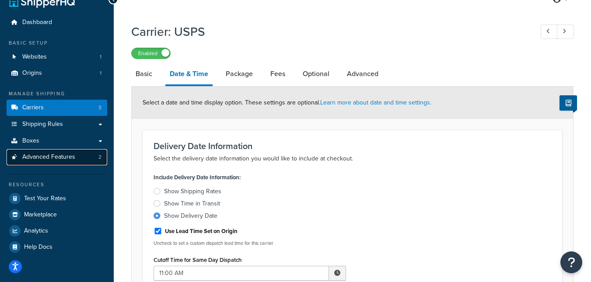
click at [35, 158] on span "Advanced Features" at bounding box center [48, 157] width 53 height 7
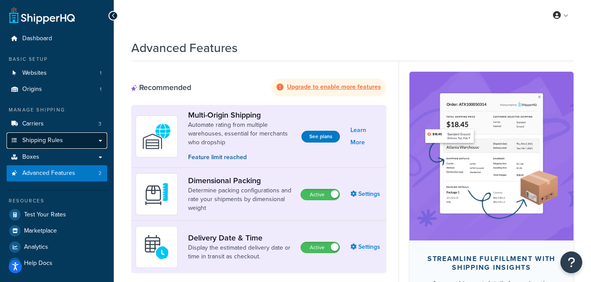
click at [44, 141] on span "Shipping Rules" at bounding box center [42, 140] width 41 height 7
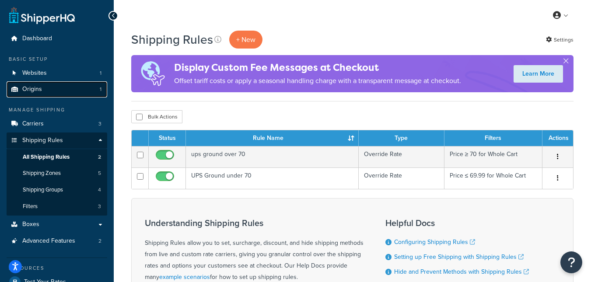
click at [30, 88] on span "Origins" at bounding box center [32, 89] width 20 height 7
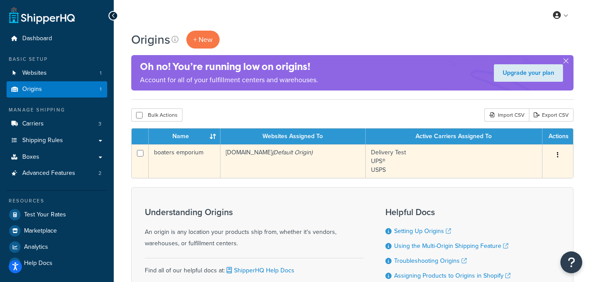
click at [558, 156] on icon "button" at bounding box center [558, 155] width 2 height 6
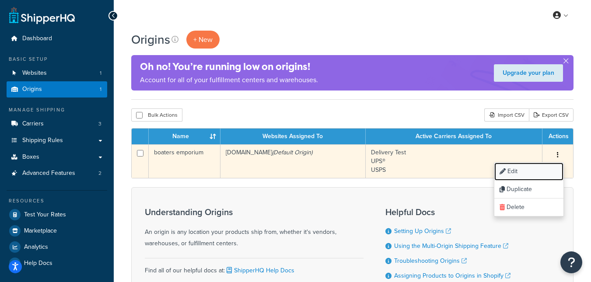
click at [517, 173] on link "Edit" at bounding box center [529, 172] width 69 height 18
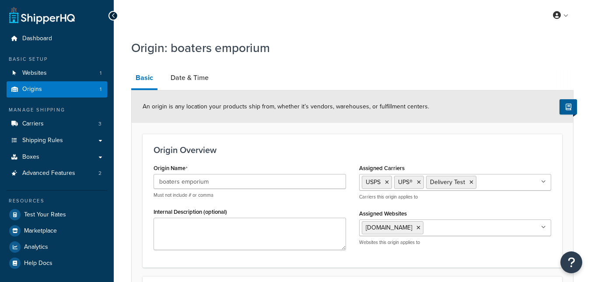
select select "30"
click at [188, 75] on link "Date & Time" at bounding box center [189, 77] width 47 height 21
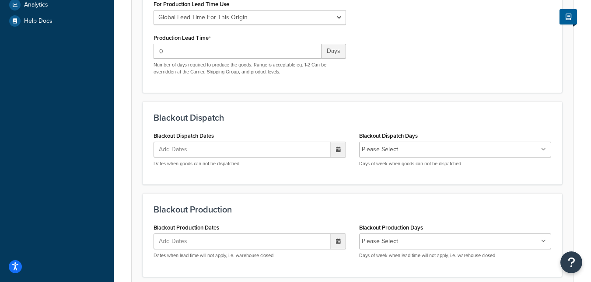
scroll to position [247, 0]
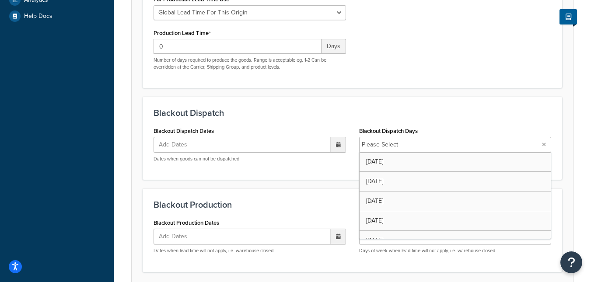
click at [488, 137] on ul "Please Select" at bounding box center [455, 145] width 193 height 16
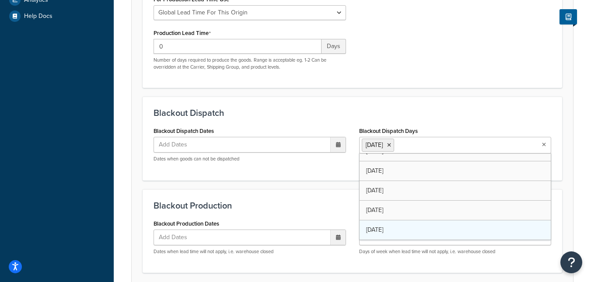
scroll to position [11, 0]
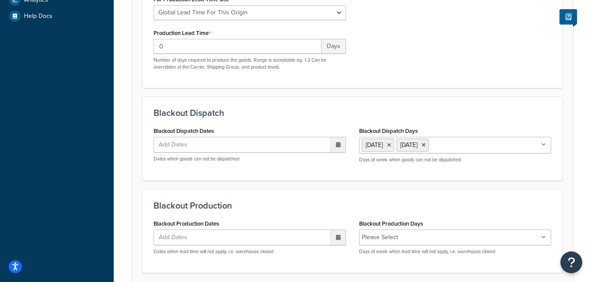
click at [288, 189] on div "Blackout Production Blackout Production Dates Add Dates ‹ October 2025 › Su Mo …" at bounding box center [353, 230] width 420 height 83
click at [336, 137] on div at bounding box center [337, 144] width 15 height 15
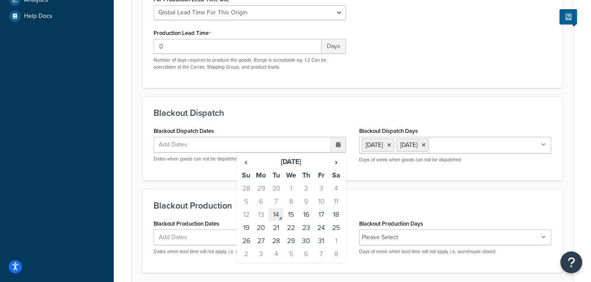
click at [276, 208] on td "14" at bounding box center [276, 214] width 15 height 13
click at [290, 209] on td "15" at bounding box center [291, 215] width 15 height 13
click at [305, 209] on td "16" at bounding box center [306, 215] width 15 height 13
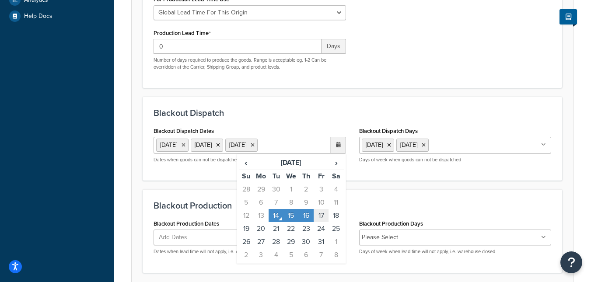
click at [319, 209] on td "17" at bounding box center [321, 215] width 15 height 13
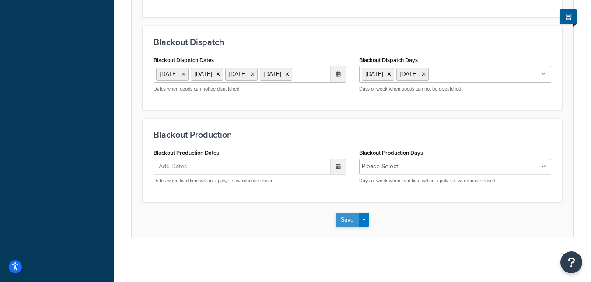
click at [352, 220] on button "Save" at bounding box center [348, 220] width 24 height 14
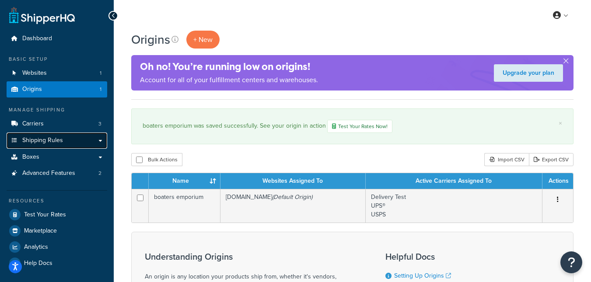
click at [43, 140] on span "Shipping Rules" at bounding box center [42, 140] width 41 height 7
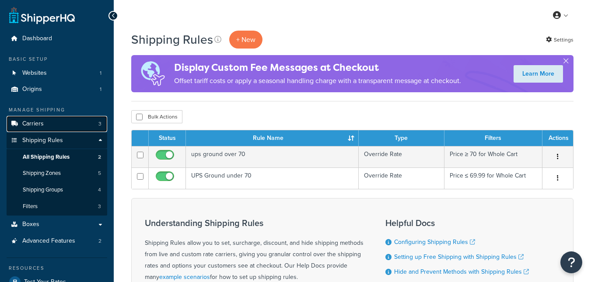
click at [36, 124] on span "Carriers" at bounding box center [32, 123] width 21 height 7
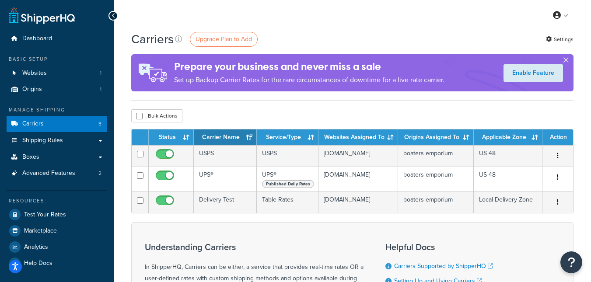
scroll to position [45, 0]
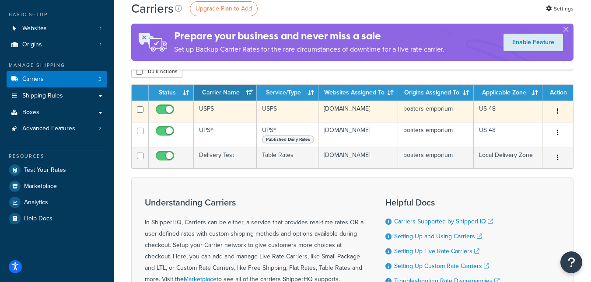
click at [560, 112] on button "button" at bounding box center [558, 112] width 12 height 14
click at [510, 128] on link "Edit" at bounding box center [522, 129] width 69 height 18
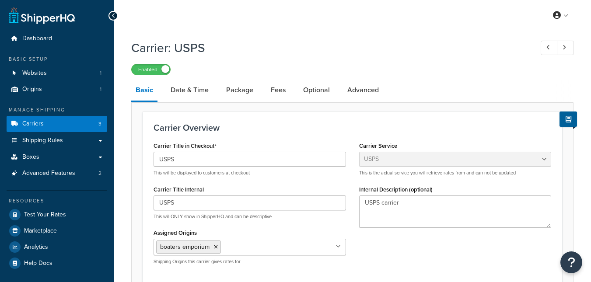
select select "usps"
select select "ONLINE"
click at [189, 90] on link "Date & Time" at bounding box center [189, 90] width 47 height 21
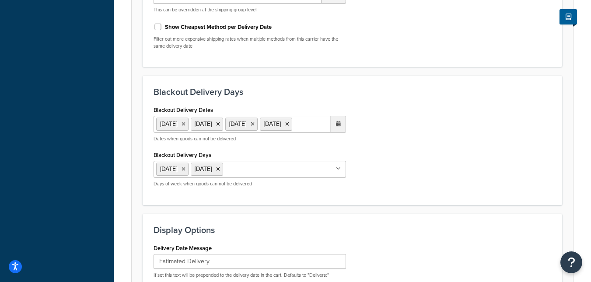
scroll to position [335, 0]
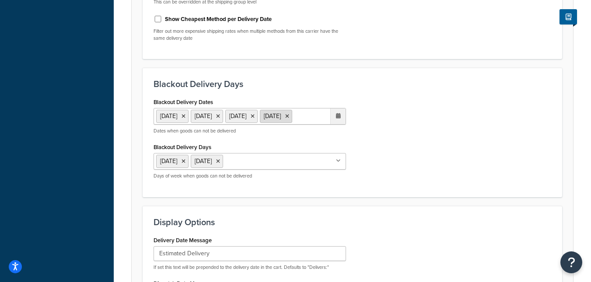
click at [285, 119] on icon at bounding box center [287, 116] width 4 height 5
click at [186, 119] on icon at bounding box center [184, 116] width 4 height 5
click at [189, 118] on li "15 Oct 2025" at bounding box center [172, 116] width 32 height 13
click at [186, 117] on icon at bounding box center [184, 116] width 4 height 5
click at [189, 117] on li "16 Oct 2025" at bounding box center [172, 116] width 32 height 13
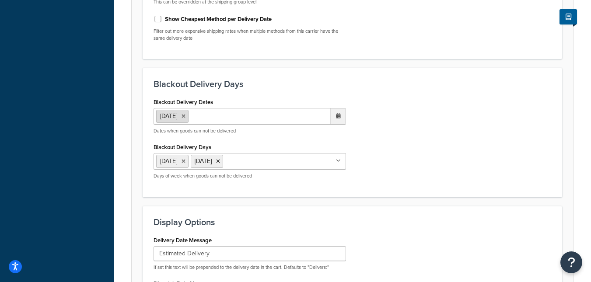
click at [186, 115] on icon at bounding box center [184, 116] width 4 height 5
click at [186, 161] on icon at bounding box center [184, 160] width 4 height 5
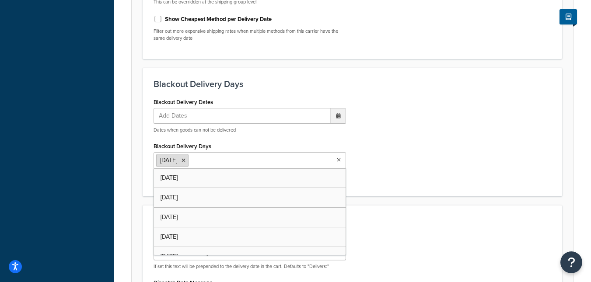
click at [186, 160] on icon at bounding box center [184, 160] width 4 height 5
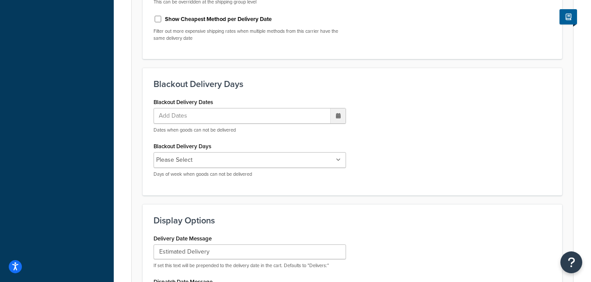
click at [422, 126] on div "Blackout Delivery Dates Add Dates ‹ October 2025 › Su Mo Tu We Th Fr Sa 28 29 3…" at bounding box center [352, 140] width 411 height 89
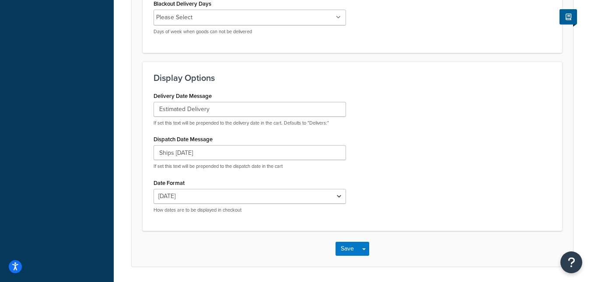
scroll to position [494, 0]
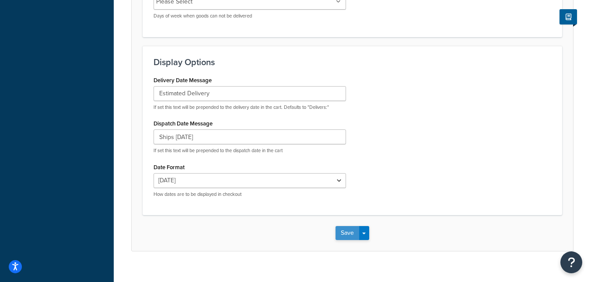
click at [349, 238] on button "Save" at bounding box center [348, 233] width 24 height 14
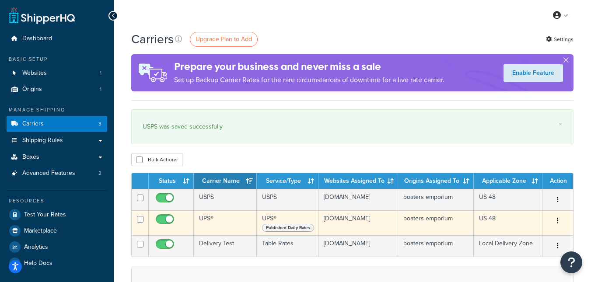
click at [558, 223] on icon "button" at bounding box center [558, 221] width 2 height 6
click at [505, 241] on link "Edit" at bounding box center [522, 242] width 69 height 18
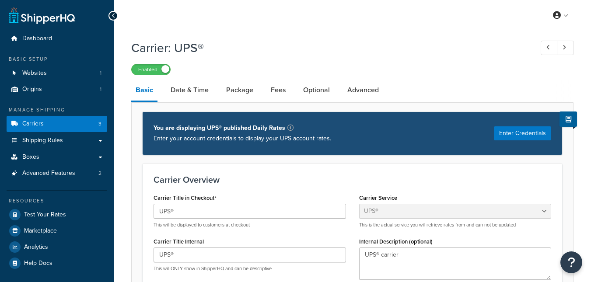
select select "ups"
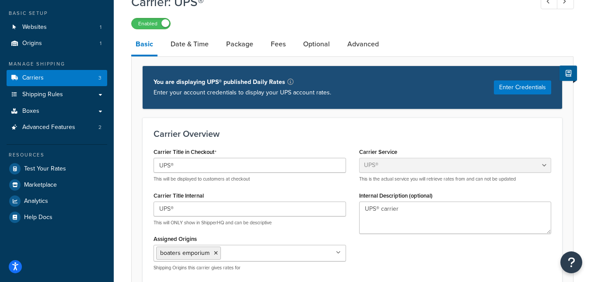
scroll to position [43, 0]
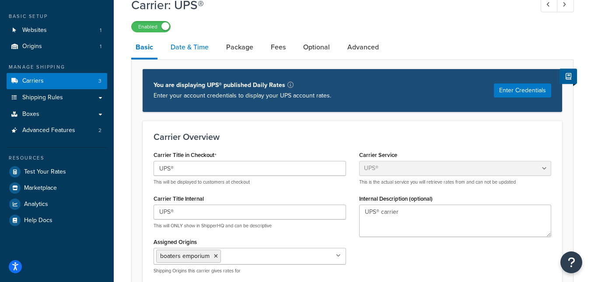
click at [189, 42] on link "Date & Time" at bounding box center [189, 47] width 47 height 21
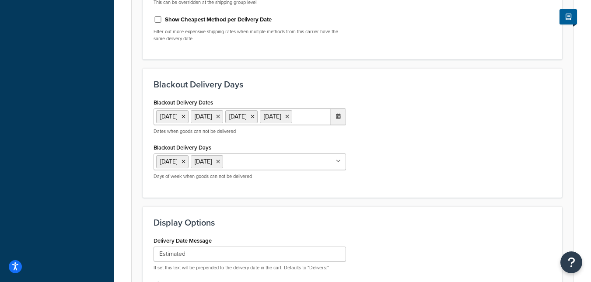
scroll to position [340, 0]
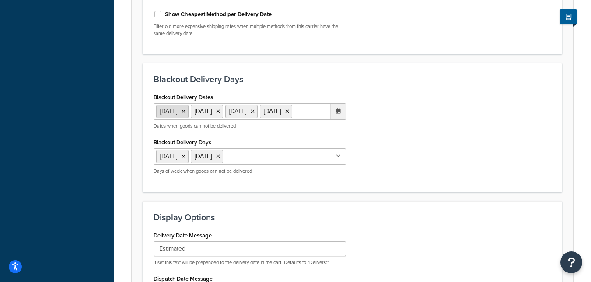
click at [186, 111] on icon at bounding box center [184, 111] width 4 height 5
click at [186, 157] on icon at bounding box center [184, 155] width 4 height 5
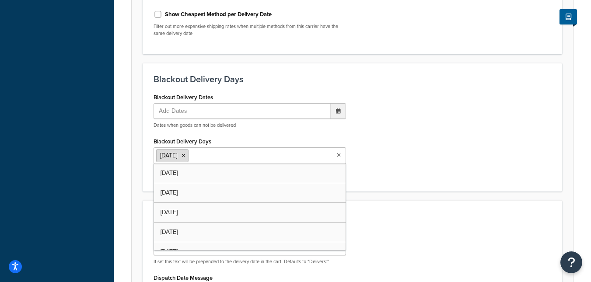
click at [186, 156] on icon at bounding box center [184, 155] width 4 height 5
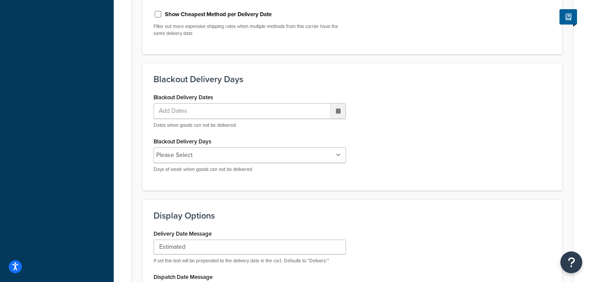
click at [446, 129] on div "Blackout Delivery Dates Add Dates ‹ October 2025 › Su Mo Tu We Th Fr Sa 28 29 3…" at bounding box center [352, 135] width 411 height 89
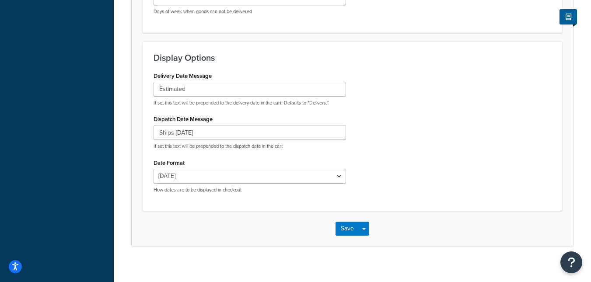
scroll to position [507, 0]
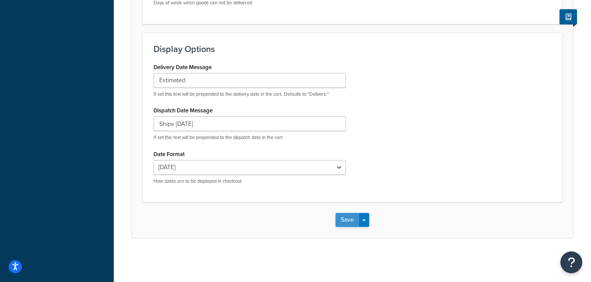
click at [345, 219] on button "Save" at bounding box center [348, 220] width 24 height 14
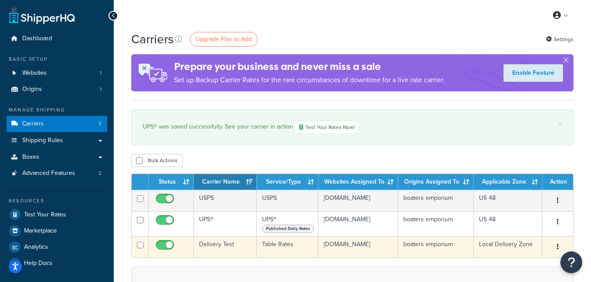
click at [557, 250] on button "button" at bounding box center [558, 247] width 12 height 14
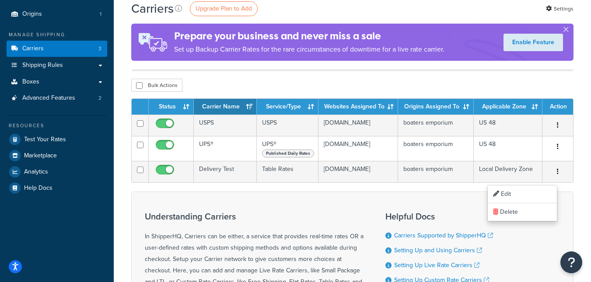
scroll to position [77, 0]
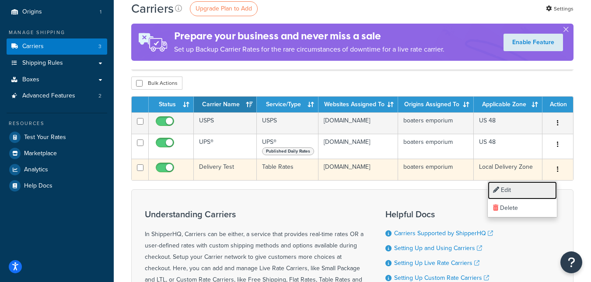
click at [515, 190] on link "Edit" at bounding box center [522, 191] width 69 height 18
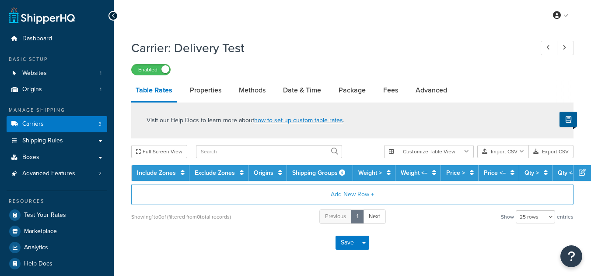
select select "25"
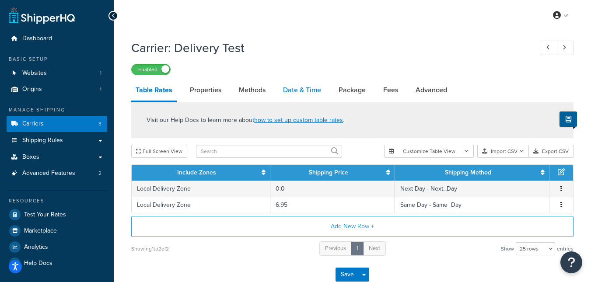
click at [298, 96] on link "Date & Time" at bounding box center [302, 90] width 47 height 21
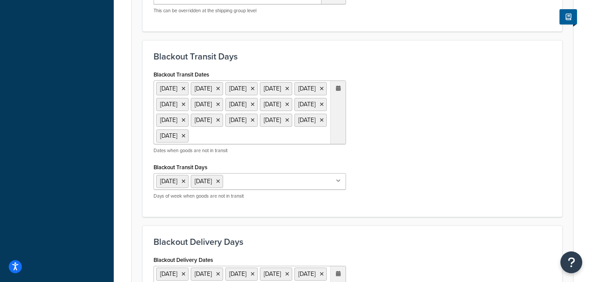
scroll to position [344, 0]
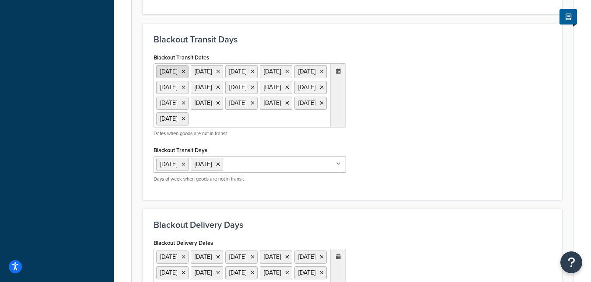
click at [186, 74] on icon at bounding box center [184, 71] width 4 height 5
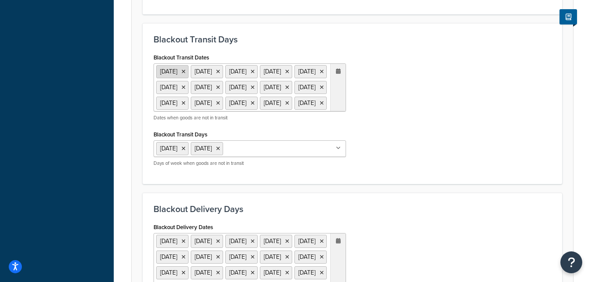
click at [186, 72] on icon at bounding box center [184, 71] width 4 height 5
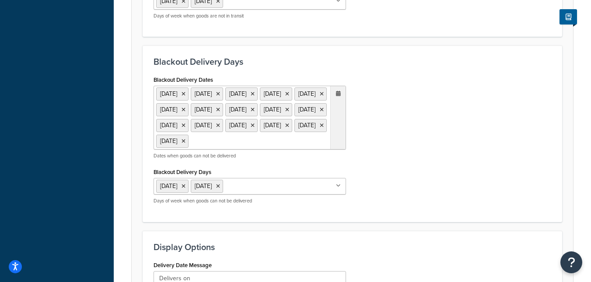
scroll to position [488, 0]
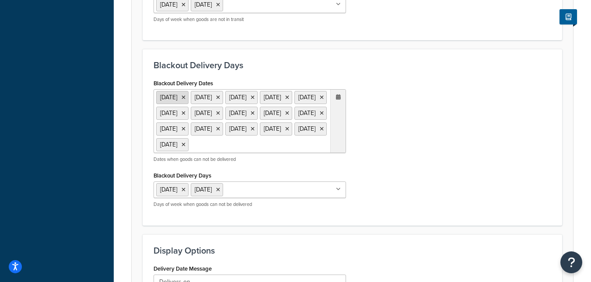
click at [186, 100] on icon at bounding box center [184, 97] width 4 height 5
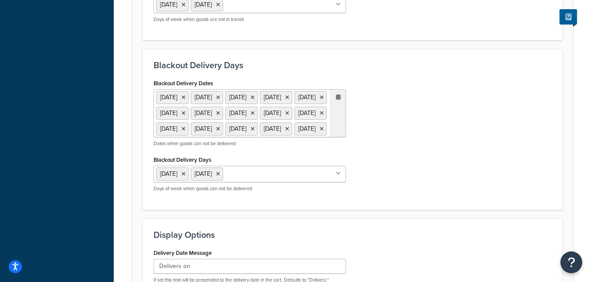
click at [186, 100] on icon at bounding box center [184, 97] width 4 height 5
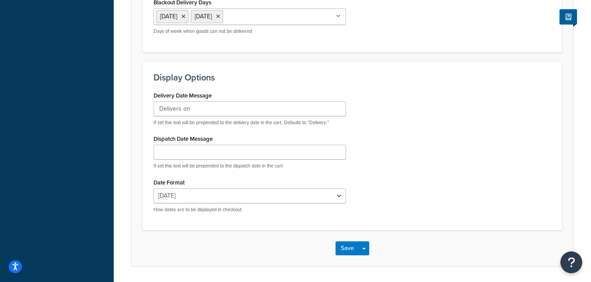
scroll to position [669, 0]
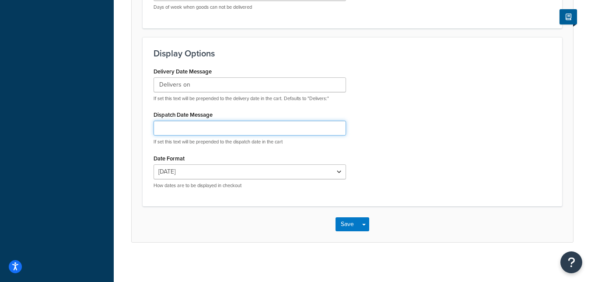
click at [196, 136] on input "Dispatch Date Message" at bounding box center [250, 128] width 193 height 15
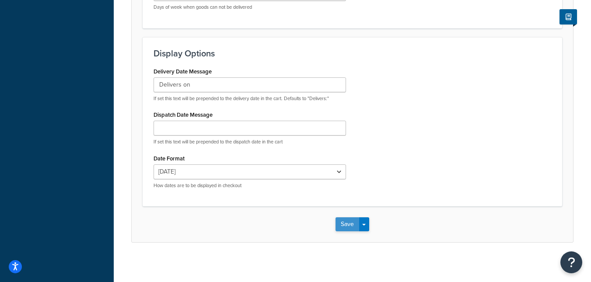
click at [345, 232] on button "Save" at bounding box center [348, 225] width 24 height 14
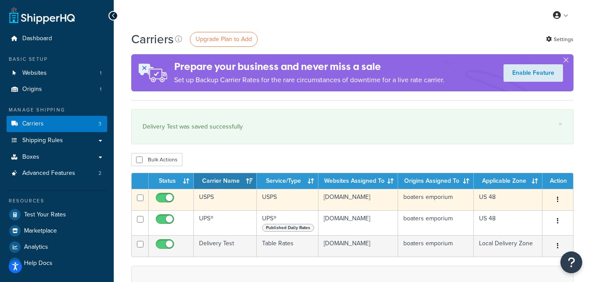
click at [561, 200] on button "button" at bounding box center [558, 200] width 12 height 14
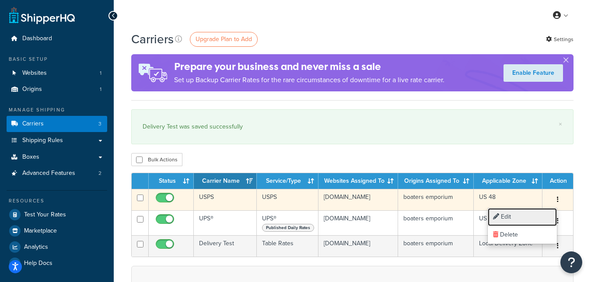
click at [527, 216] on link "Edit" at bounding box center [522, 217] width 69 height 18
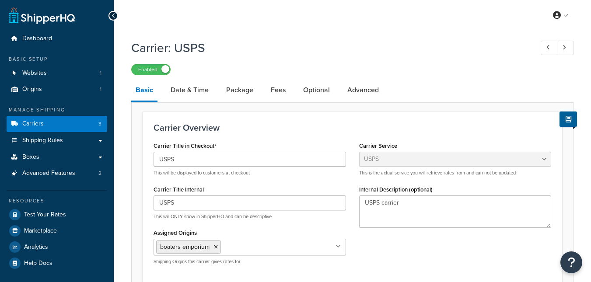
select select "usps"
select select "ONLINE"
click at [176, 91] on link "Date & Time" at bounding box center [189, 90] width 47 height 21
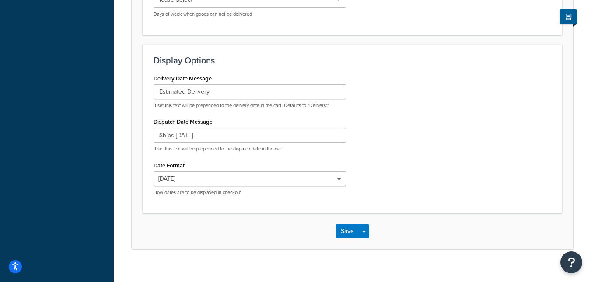
scroll to position [507, 0]
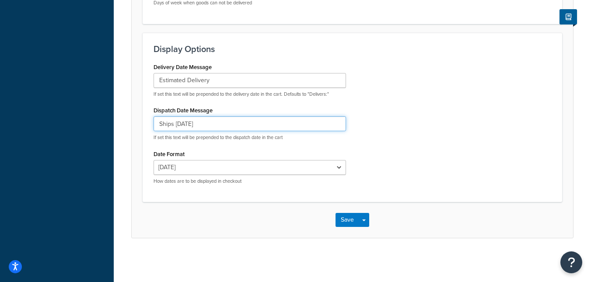
drag, startPoint x: 234, startPoint y: 123, endPoint x: 177, endPoint y: 122, distance: 56.9
click at [177, 122] on input "Ships Monday 10/20" at bounding box center [250, 123] width 193 height 15
type input "Ships"
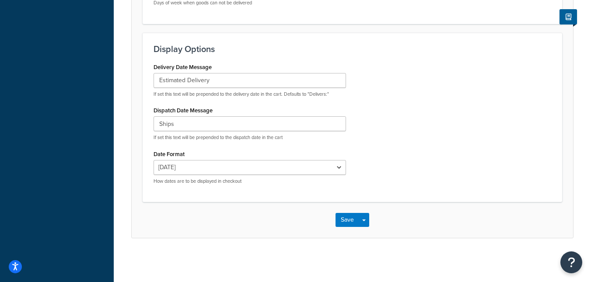
click at [426, 92] on div "Delivery Date Message Estimated Delivery If set this text will be prepended to …" at bounding box center [352, 126] width 411 height 130
click at [346, 220] on button "Save" at bounding box center [348, 220] width 24 height 14
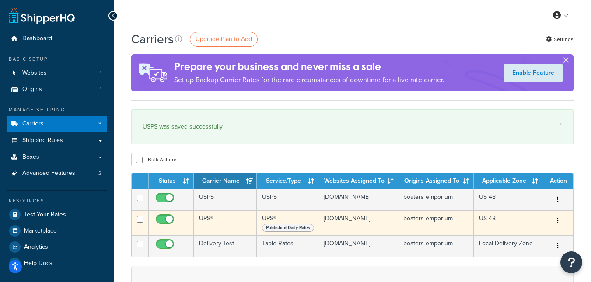
click at [558, 223] on icon "button" at bounding box center [558, 221] width 2 height 6
click at [504, 239] on link "Edit" at bounding box center [522, 242] width 69 height 18
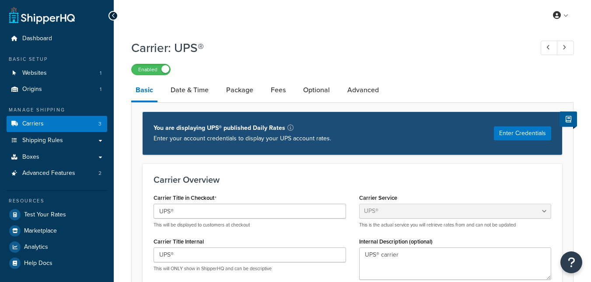
select select "ups"
click at [179, 94] on link "Date & Time" at bounding box center [189, 90] width 47 height 21
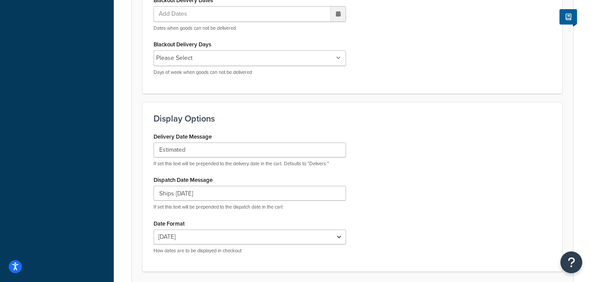
scroll to position [440, 0]
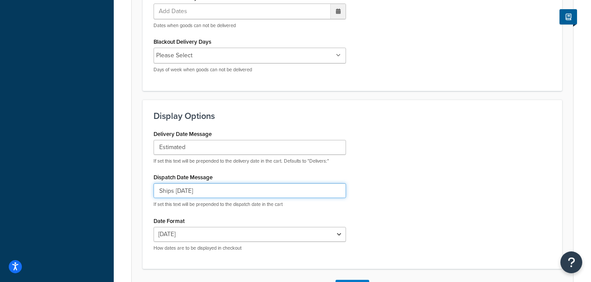
drag, startPoint x: 239, startPoint y: 192, endPoint x: 175, endPoint y: 184, distance: 64.3
click at [175, 184] on input "Ships Monday 10/20" at bounding box center [250, 190] width 193 height 15
type input "Ships"
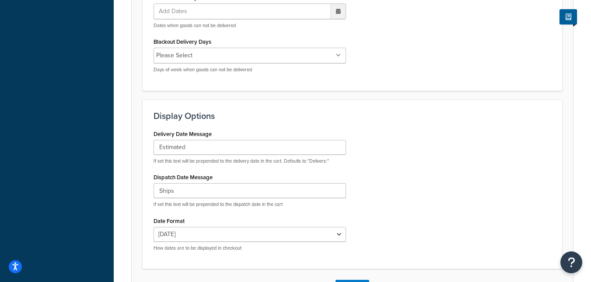
click at [450, 152] on div "Delivery Date Message Estimated If set this text will be prepended to the deliv…" at bounding box center [352, 193] width 411 height 130
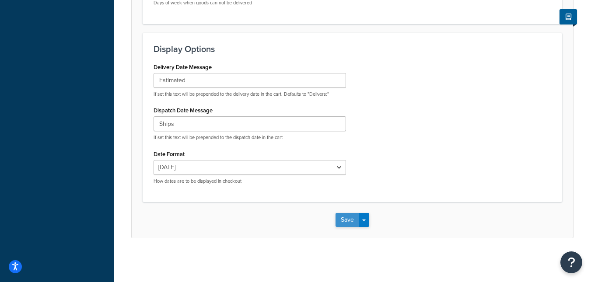
click at [341, 217] on button "Save" at bounding box center [348, 220] width 24 height 14
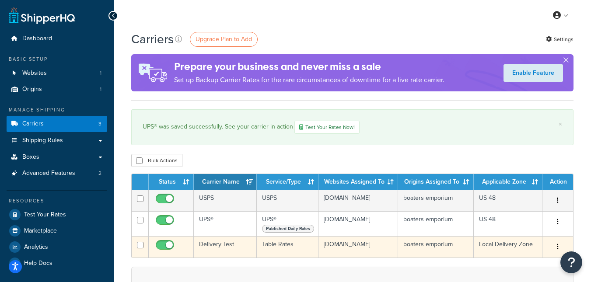
click at [558, 250] on icon "button" at bounding box center [558, 247] width 2 height 6
click at [517, 267] on link "Edit" at bounding box center [522, 268] width 69 height 18
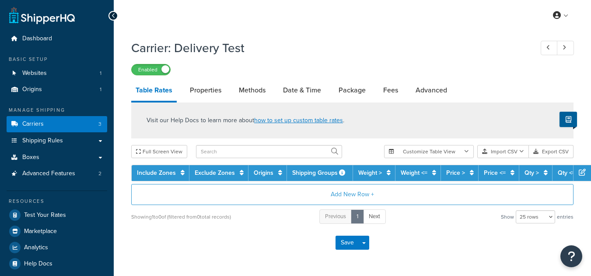
select select "25"
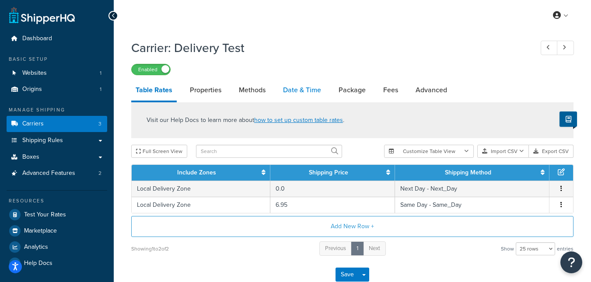
click at [308, 91] on link "Date & Time" at bounding box center [302, 90] width 47 height 21
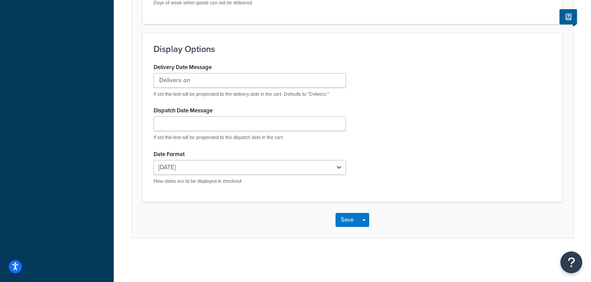
scroll to position [704, 0]
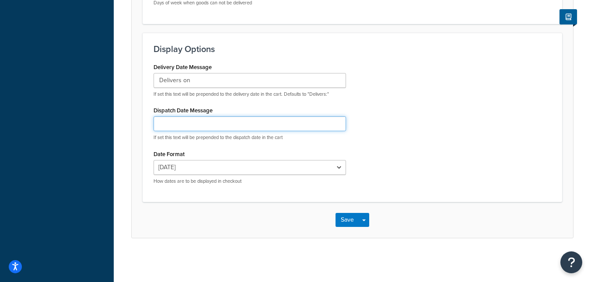
click at [183, 122] on input "Dispatch Date Message" at bounding box center [250, 123] width 193 height 15
type input "Ships"
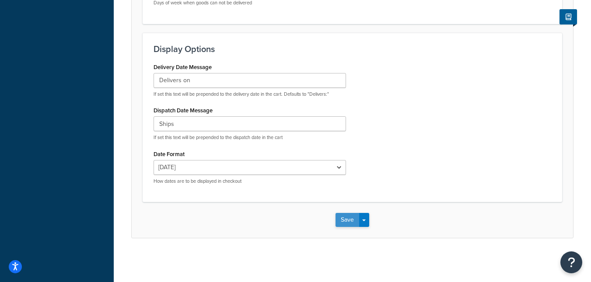
click at [346, 227] on button "Save" at bounding box center [348, 220] width 24 height 14
